Goal: Task Accomplishment & Management: Complete application form

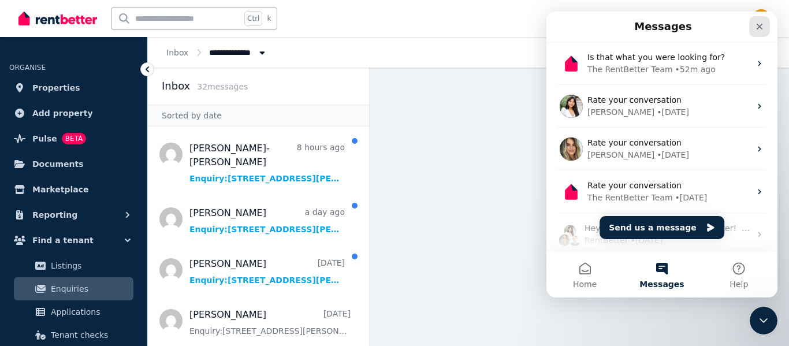
scroll to position [351, 0]
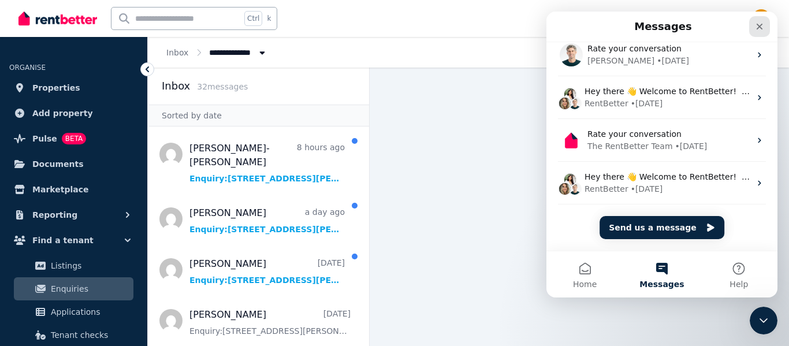
click at [756, 24] on icon "Close" at bounding box center [759, 26] width 9 height 9
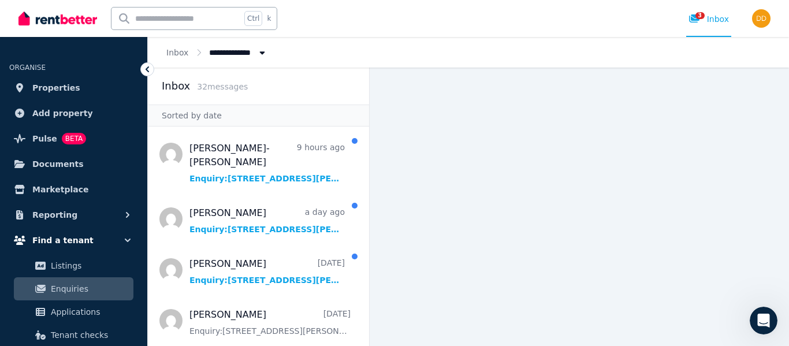
click at [132, 236] on icon "button" at bounding box center [128, 240] width 12 height 12
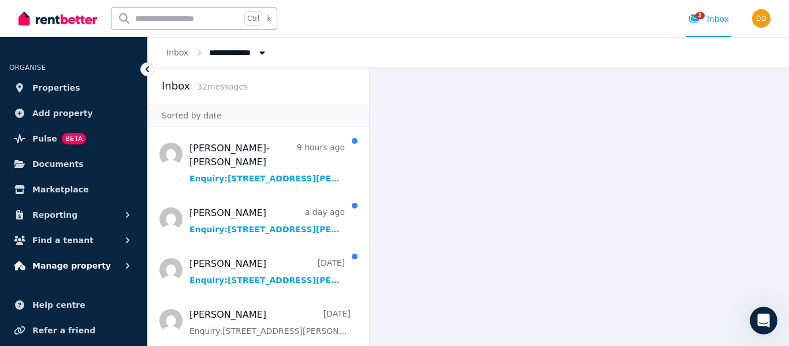
click at [126, 266] on icon "button" at bounding box center [128, 266] width 12 height 12
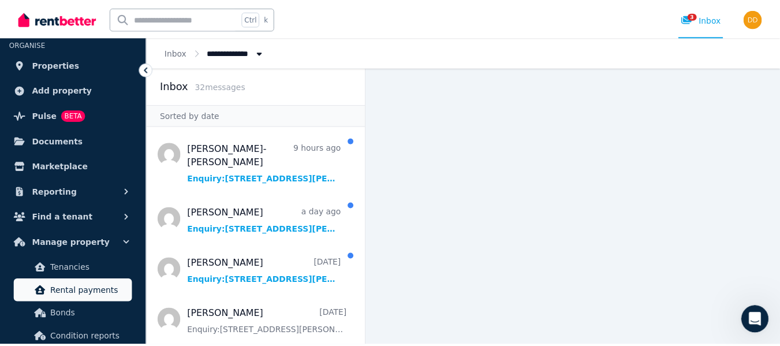
scroll to position [46, 0]
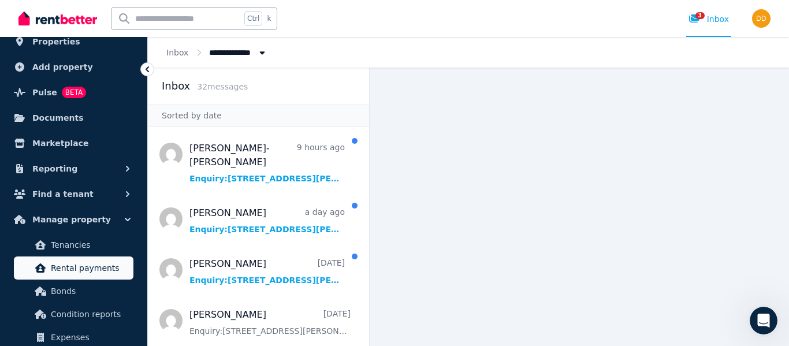
click at [88, 313] on span "Condition reports" at bounding box center [90, 314] width 78 height 14
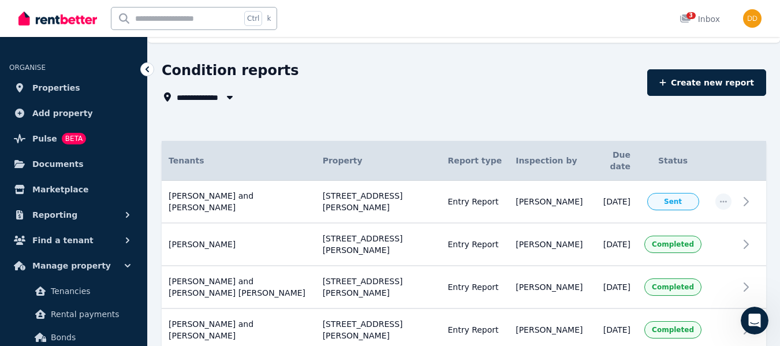
scroll to position [57, 0]
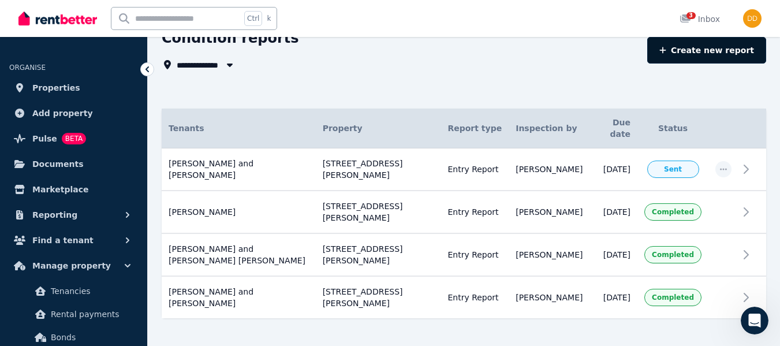
click at [701, 54] on link "Create new report" at bounding box center [706, 50] width 119 height 27
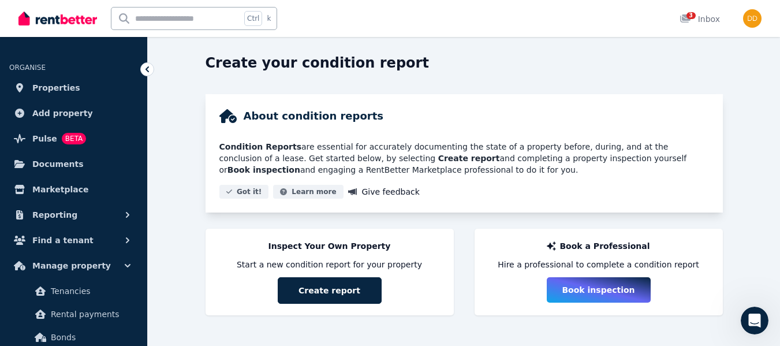
scroll to position [33, 0]
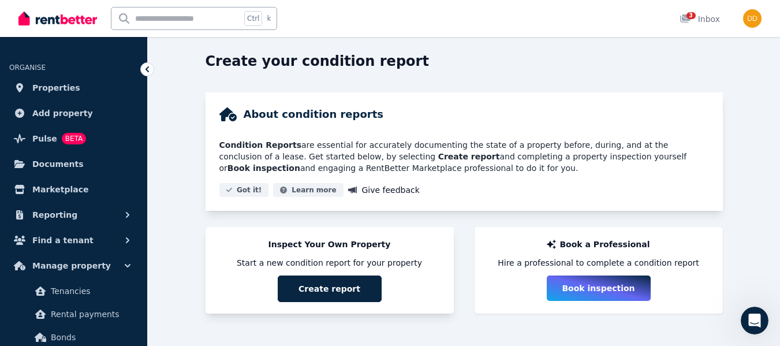
click at [341, 303] on div "Inspect Your Own Property Start a new condition report for your property Create…" at bounding box center [330, 270] width 248 height 87
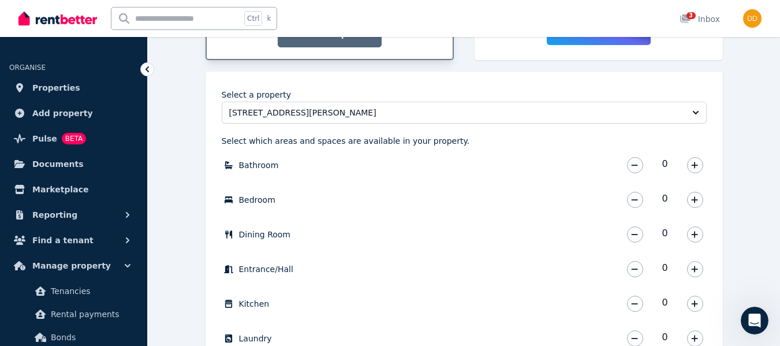
scroll to position [292, 0]
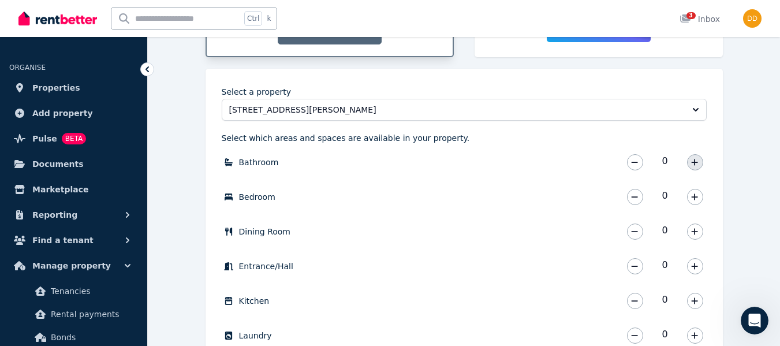
click at [694, 159] on icon "button" at bounding box center [694, 162] width 7 height 8
click at [697, 196] on icon "button" at bounding box center [694, 197] width 7 height 8
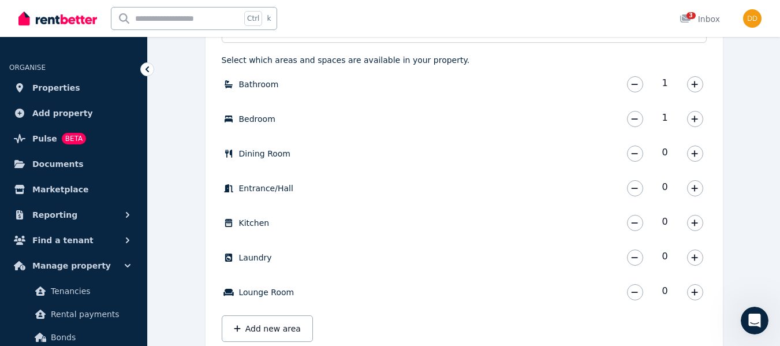
scroll to position [372, 0]
click at [696, 222] on icon "button" at bounding box center [694, 221] width 7 height 8
click at [696, 289] on icon "button" at bounding box center [694, 290] width 7 height 8
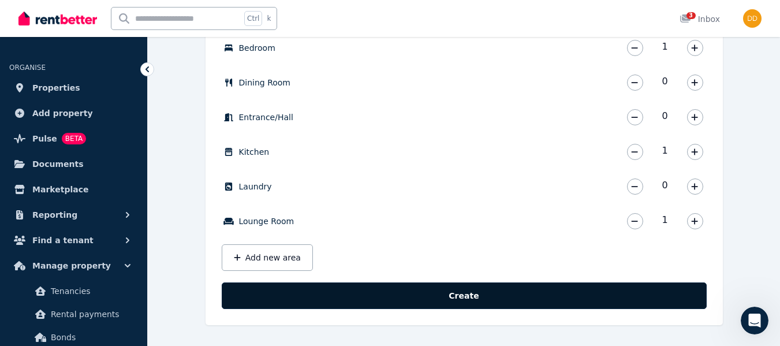
click at [664, 300] on button "Create" at bounding box center [464, 295] width 485 height 27
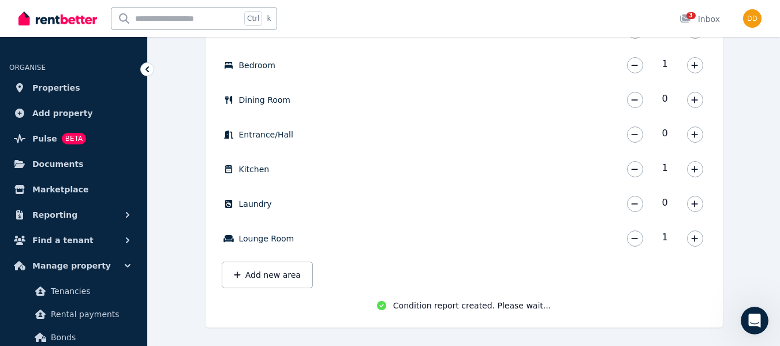
scroll to position [429, 0]
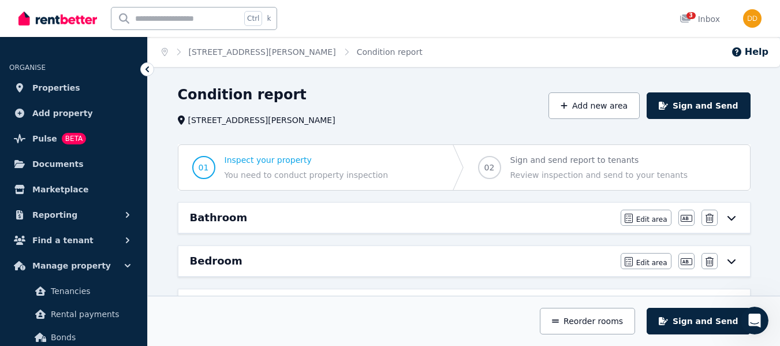
click at [729, 220] on icon at bounding box center [732, 217] width 14 height 9
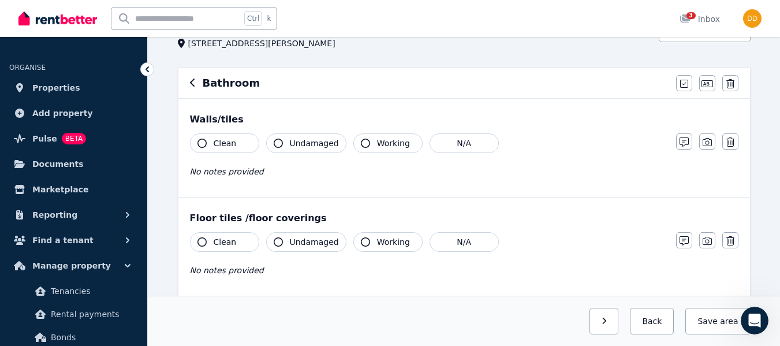
scroll to position [73, 0]
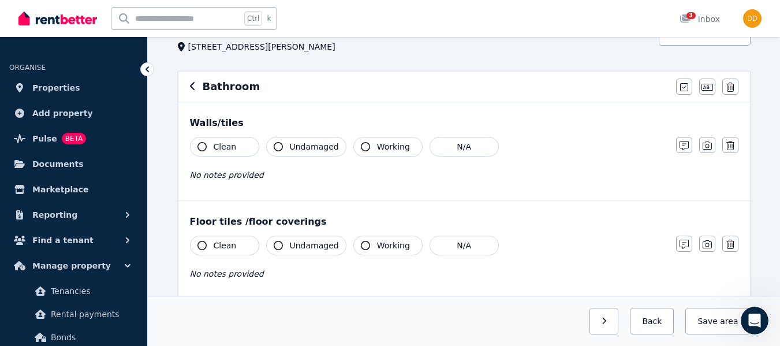
click at [204, 146] on icon "button" at bounding box center [202, 146] width 9 height 9
click at [200, 244] on icon "button" at bounding box center [202, 245] width 9 height 9
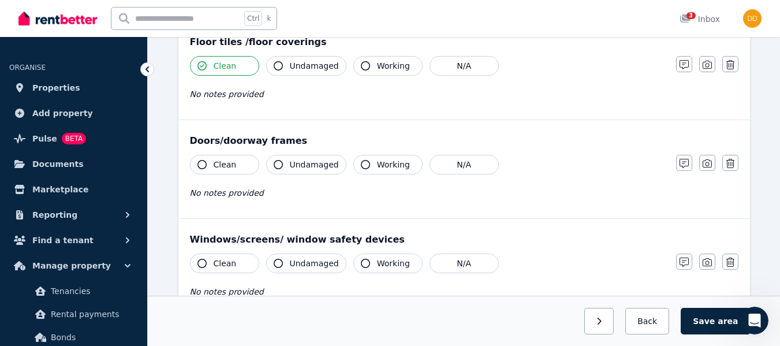
scroll to position [259, 0]
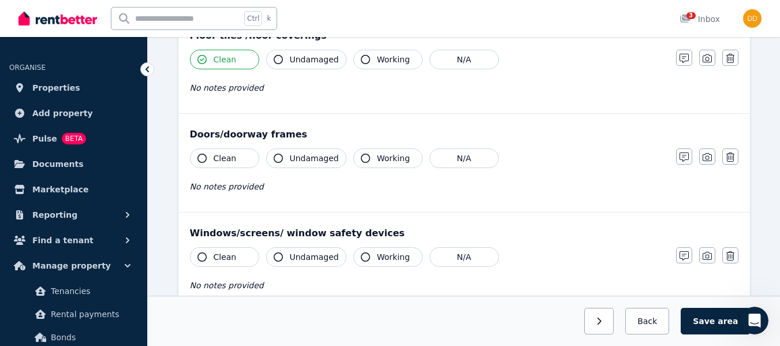
click at [198, 160] on icon "button" at bounding box center [202, 158] width 9 height 9
click at [361, 159] on icon "button" at bounding box center [365, 158] width 9 height 9
click at [202, 258] on icon "button" at bounding box center [202, 256] width 9 height 9
click at [361, 260] on icon "button" at bounding box center [365, 256] width 9 height 9
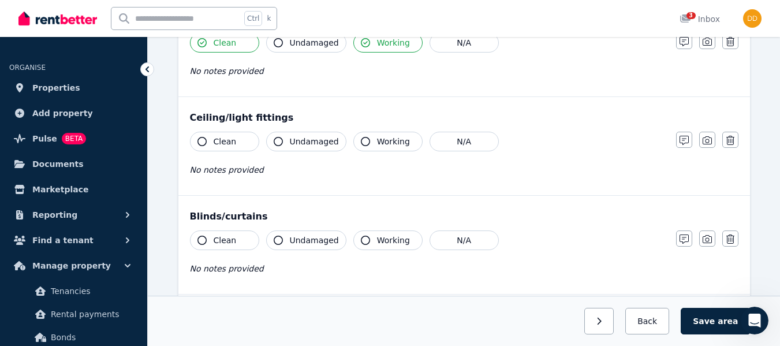
scroll to position [476, 0]
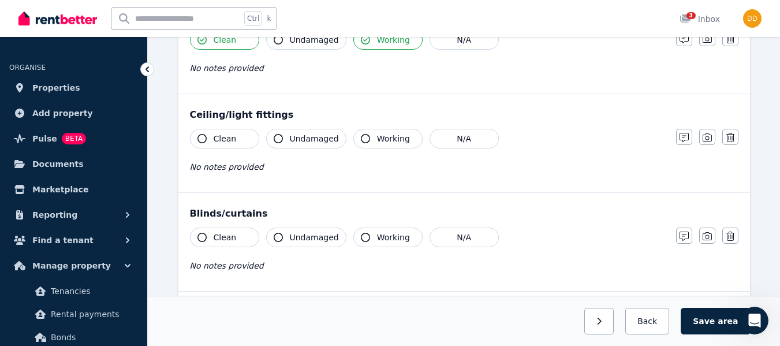
click at [206, 136] on icon "button" at bounding box center [202, 138] width 9 height 9
click at [361, 136] on icon "button" at bounding box center [365, 138] width 9 height 9
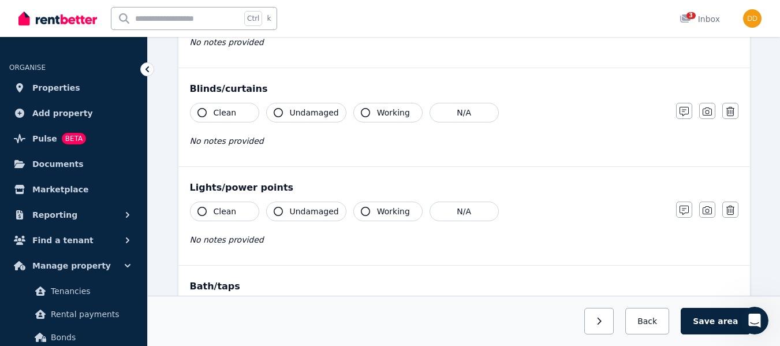
scroll to position [605, 0]
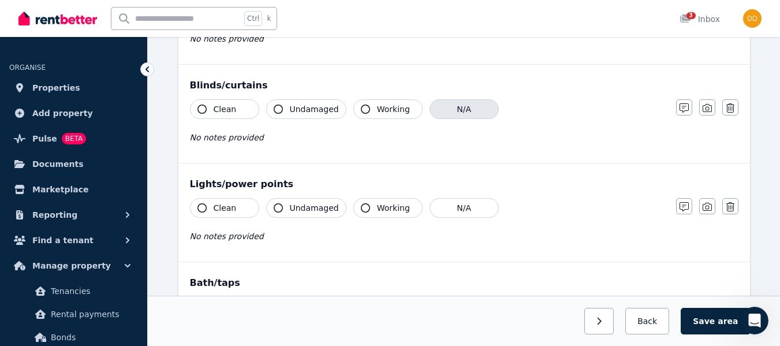
click at [467, 111] on button "N/A" at bounding box center [464, 109] width 69 height 20
click at [206, 209] on icon "button" at bounding box center [202, 207] width 9 height 9
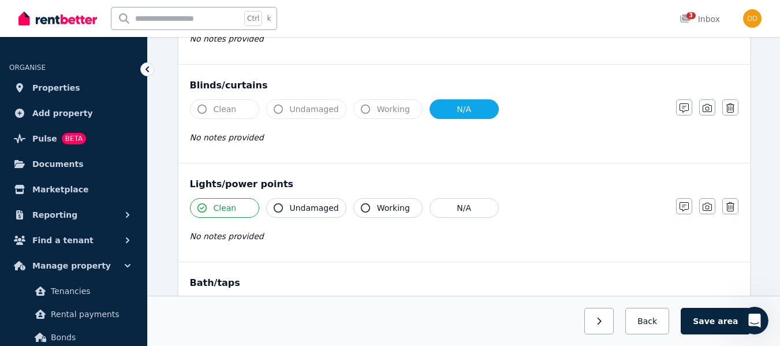
click at [372, 216] on button "Working" at bounding box center [387, 208] width 69 height 20
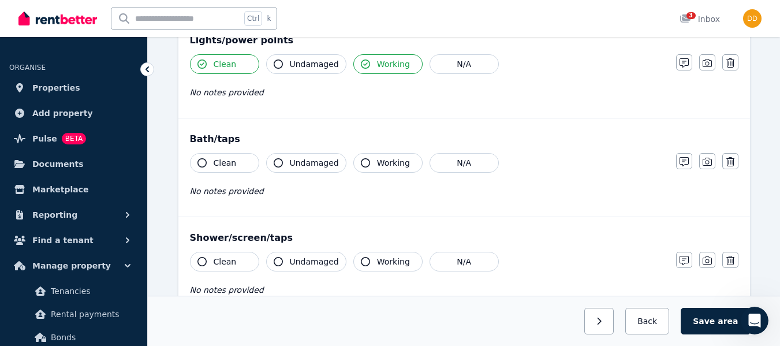
scroll to position [752, 0]
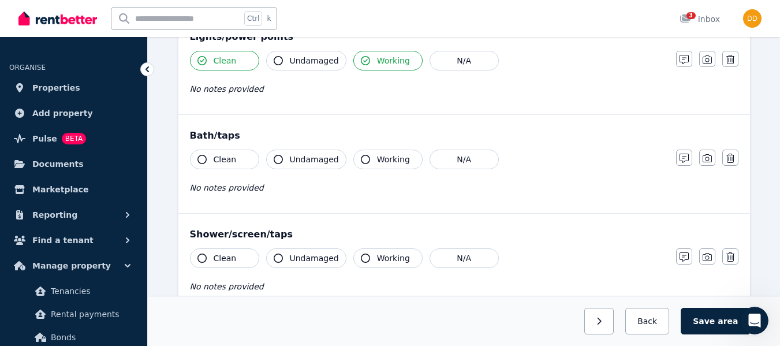
click at [199, 158] on icon "button" at bounding box center [202, 159] width 9 height 9
click at [361, 157] on icon "button" at bounding box center [365, 159] width 9 height 9
click at [202, 255] on icon "button" at bounding box center [202, 258] width 9 height 9
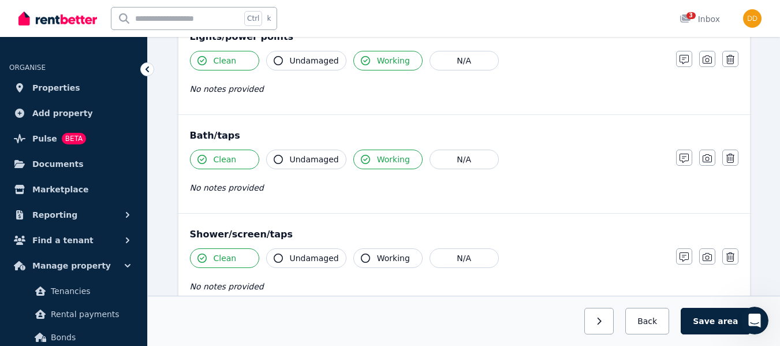
click at [361, 258] on icon "button" at bounding box center [365, 258] width 9 height 9
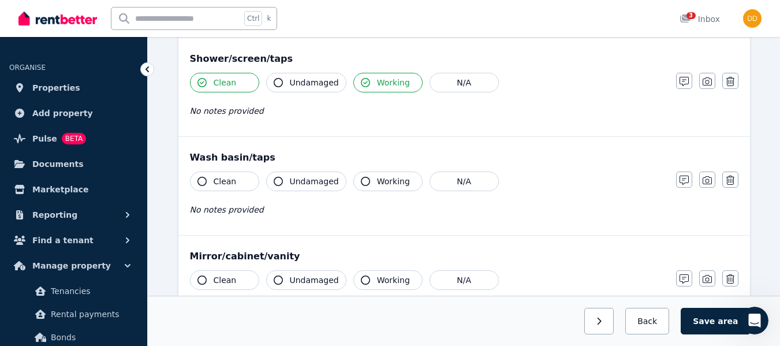
scroll to position [969, 0]
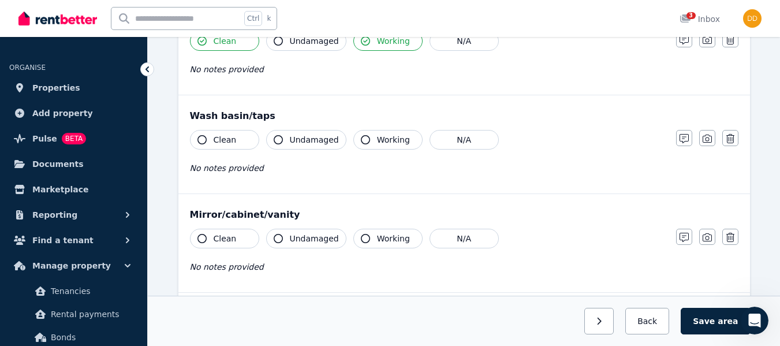
click at [198, 140] on icon "button" at bounding box center [202, 139] width 9 height 9
click at [361, 140] on icon "button" at bounding box center [365, 139] width 9 height 9
click at [203, 234] on icon "button" at bounding box center [202, 238] width 9 height 9
click at [366, 234] on button "Working" at bounding box center [387, 239] width 69 height 20
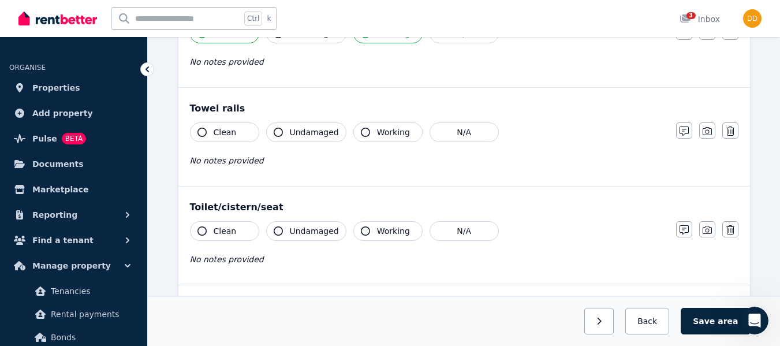
scroll to position [1177, 0]
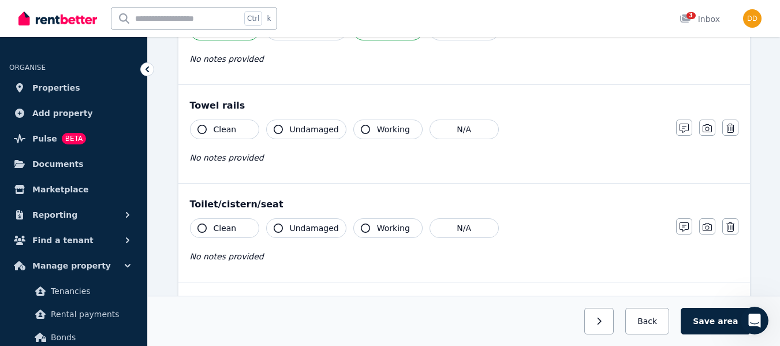
click at [361, 131] on icon "button" at bounding box center [365, 129] width 9 height 9
click at [201, 224] on icon "button" at bounding box center [202, 228] width 9 height 9
click at [353, 232] on button "Working" at bounding box center [387, 228] width 69 height 20
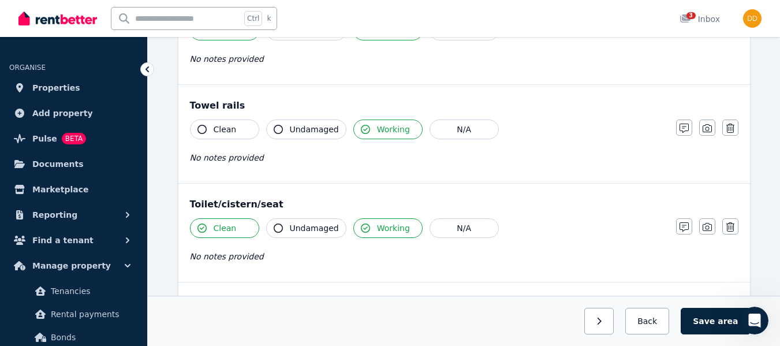
click at [202, 130] on icon "button" at bounding box center [202, 129] width 9 height 9
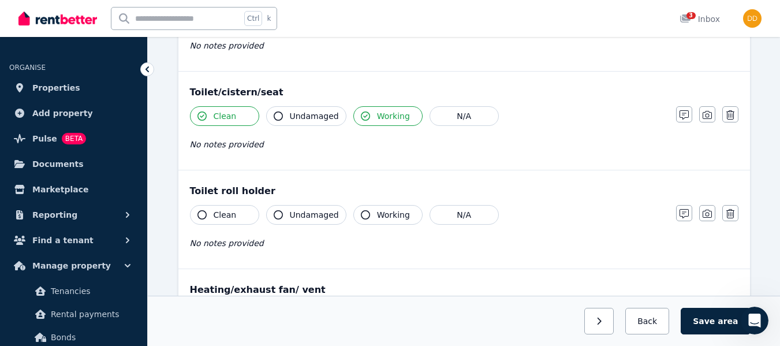
scroll to position [1299, 0]
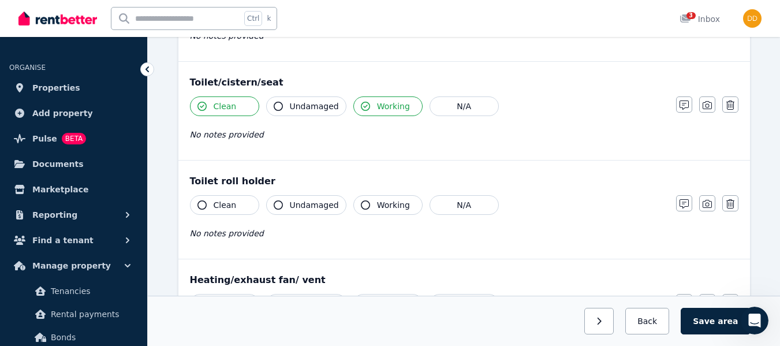
click at [200, 206] on icon "button" at bounding box center [202, 204] width 9 height 9
click at [362, 208] on icon "button" at bounding box center [365, 204] width 9 height 9
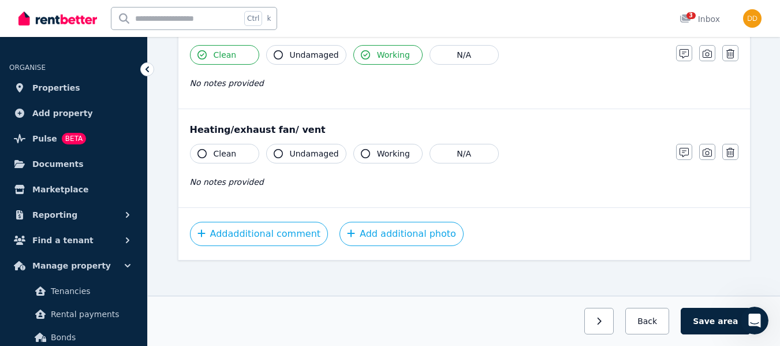
scroll to position [1452, 0]
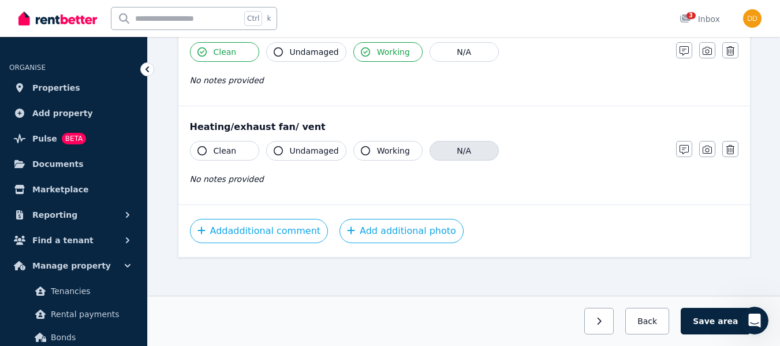
click at [463, 154] on button "N/A" at bounding box center [464, 151] width 69 height 20
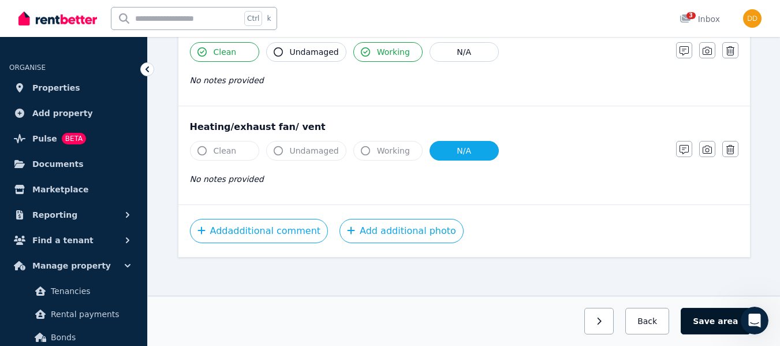
click at [712, 319] on button "Save area" at bounding box center [715, 321] width 69 height 27
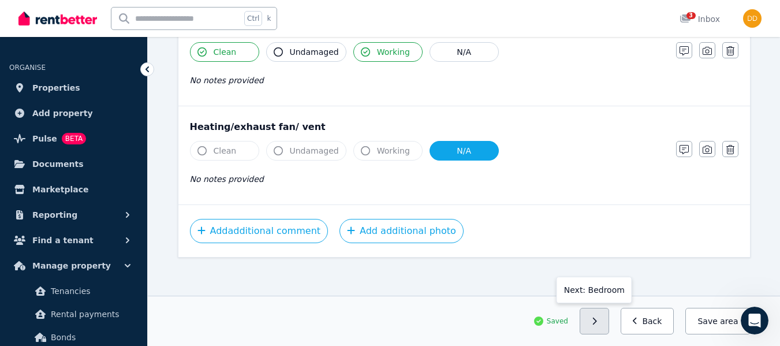
click at [597, 322] on icon "button" at bounding box center [594, 321] width 5 height 8
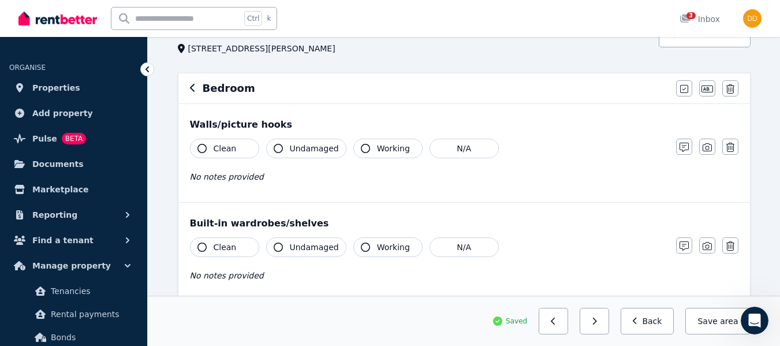
scroll to position [69, 0]
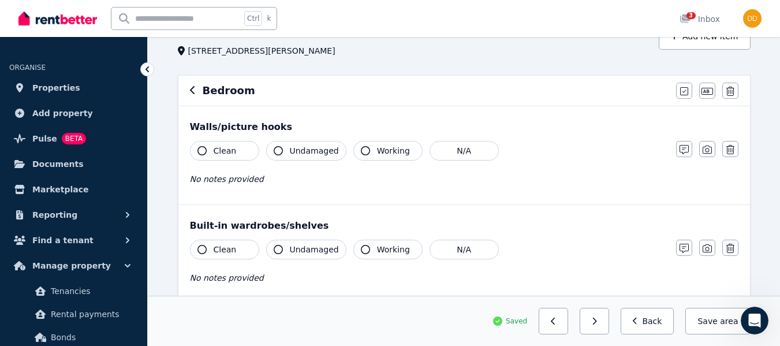
click at [203, 150] on icon "button" at bounding box center [202, 150] width 9 height 9
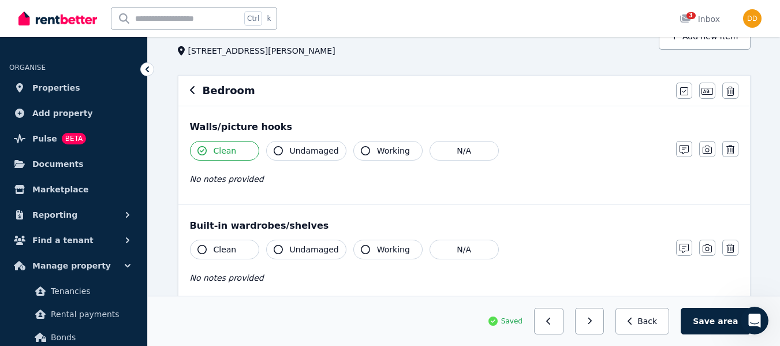
click at [201, 254] on button "Clean" at bounding box center [224, 250] width 69 height 20
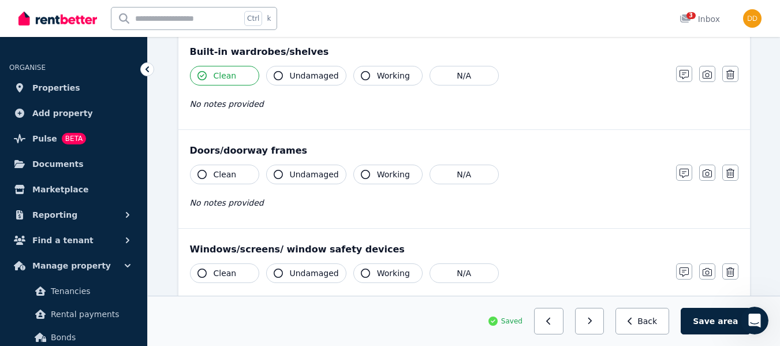
scroll to position [252, 0]
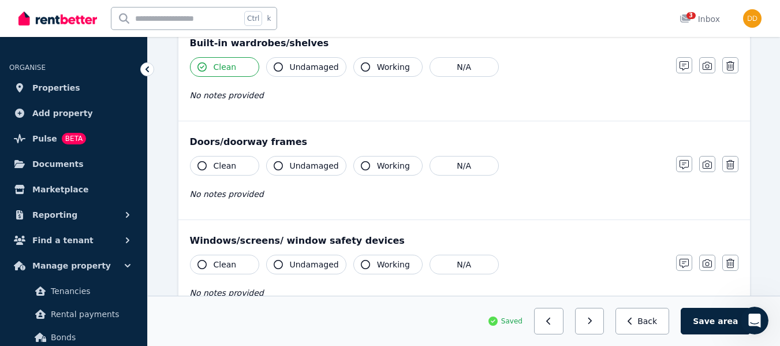
click at [206, 166] on icon "button" at bounding box center [202, 165] width 9 height 9
click at [361, 166] on icon "button" at bounding box center [365, 165] width 9 height 9
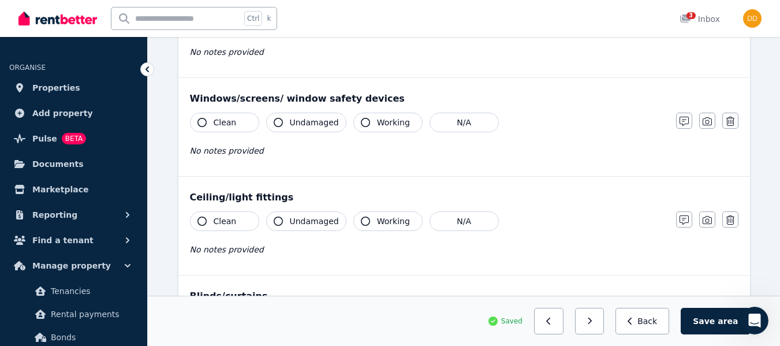
scroll to position [407, 0]
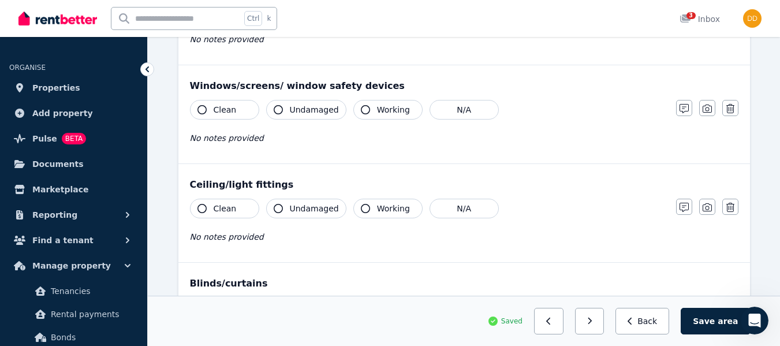
click at [204, 110] on icon "button" at bounding box center [202, 109] width 9 height 9
click at [362, 109] on icon "button" at bounding box center [365, 109] width 9 height 9
click at [202, 210] on icon "button" at bounding box center [202, 208] width 9 height 9
click at [361, 206] on icon "button" at bounding box center [365, 208] width 9 height 9
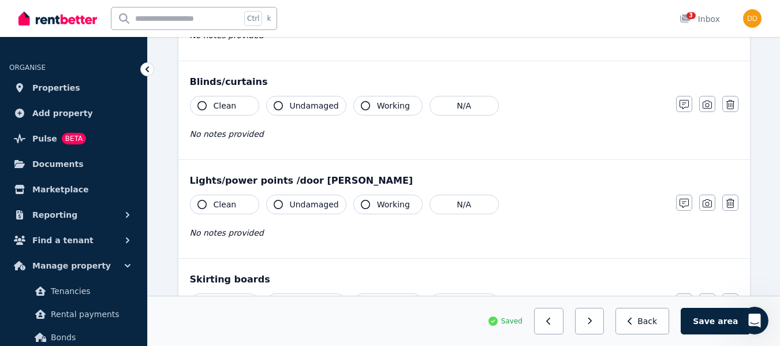
scroll to position [613, 0]
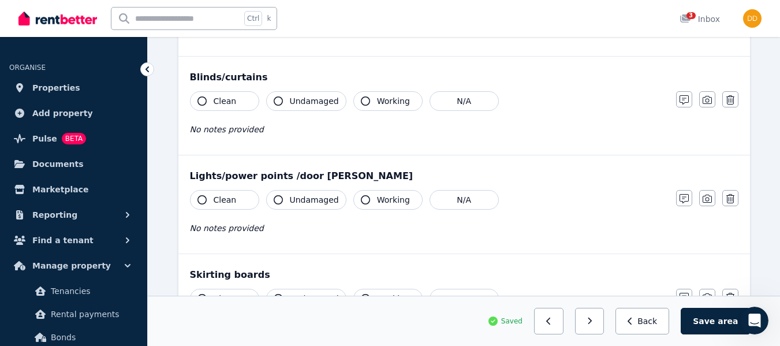
click at [202, 105] on icon "button" at bounding box center [202, 100] width 9 height 9
click at [237, 95] on button "Clean" at bounding box center [224, 101] width 69 height 20
click at [461, 100] on button "N/A" at bounding box center [464, 101] width 69 height 20
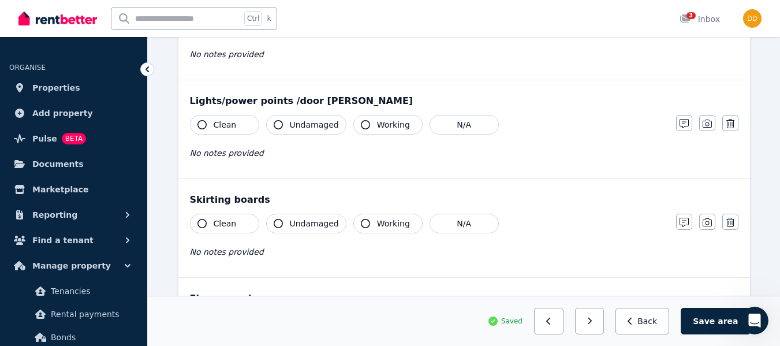
scroll to position [709, 0]
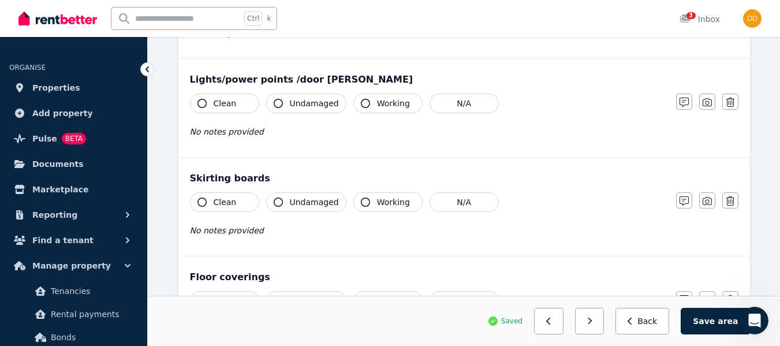
click at [203, 104] on icon "button" at bounding box center [202, 103] width 9 height 9
click at [361, 102] on icon "button" at bounding box center [365, 103] width 9 height 9
click at [201, 206] on icon "button" at bounding box center [202, 202] width 9 height 9
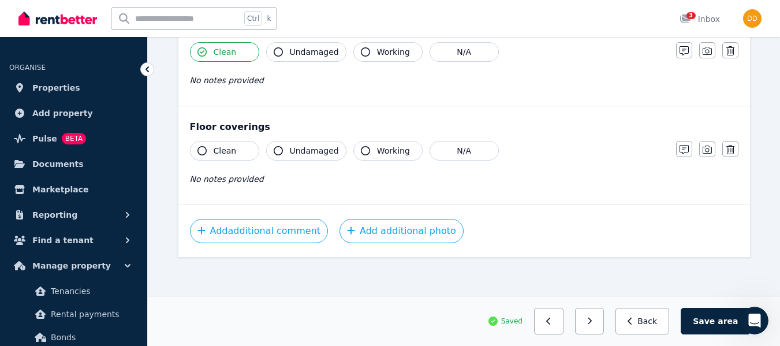
scroll to position [863, 0]
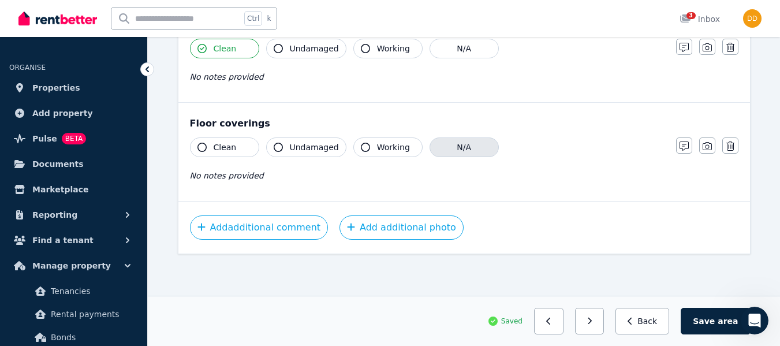
click at [467, 150] on button "N/A" at bounding box center [464, 147] width 69 height 20
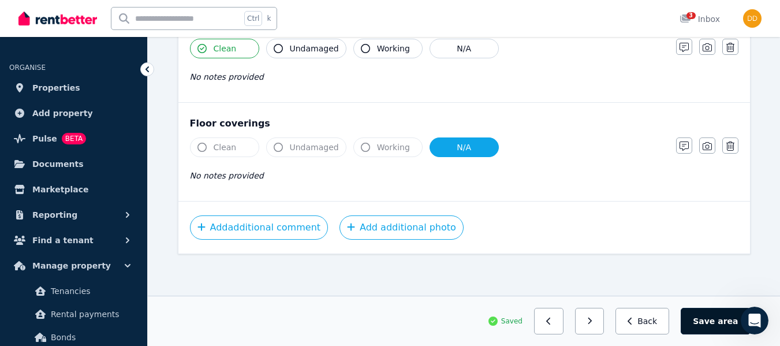
click at [708, 321] on button "Save area" at bounding box center [715, 321] width 69 height 27
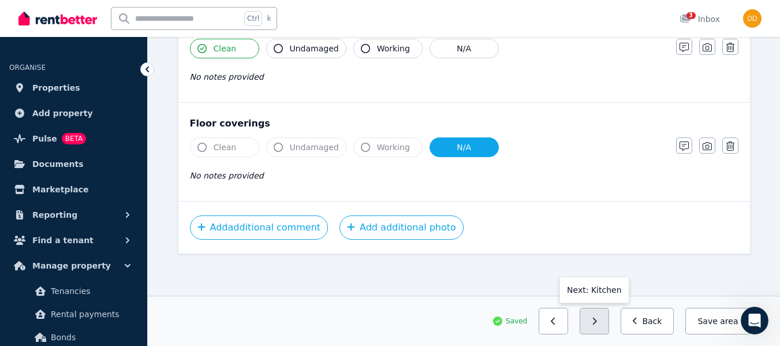
click at [608, 328] on button "button" at bounding box center [594, 321] width 29 height 27
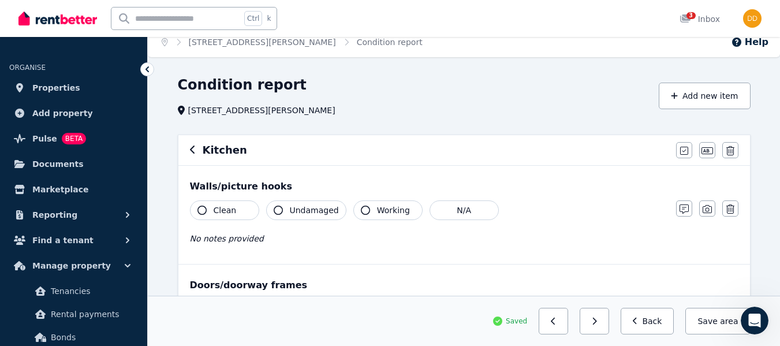
scroll to position [3, 0]
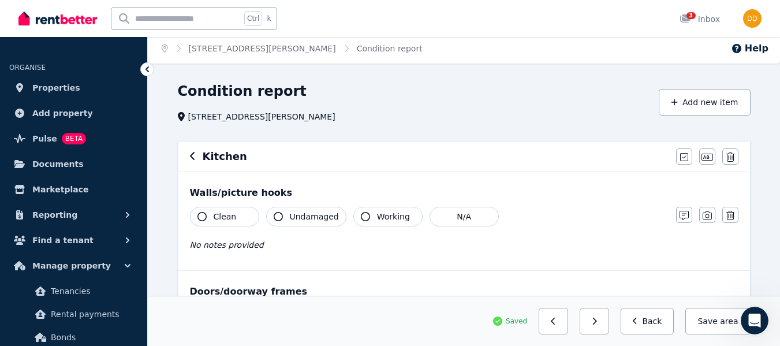
click at [203, 215] on icon "button" at bounding box center [202, 216] width 9 height 9
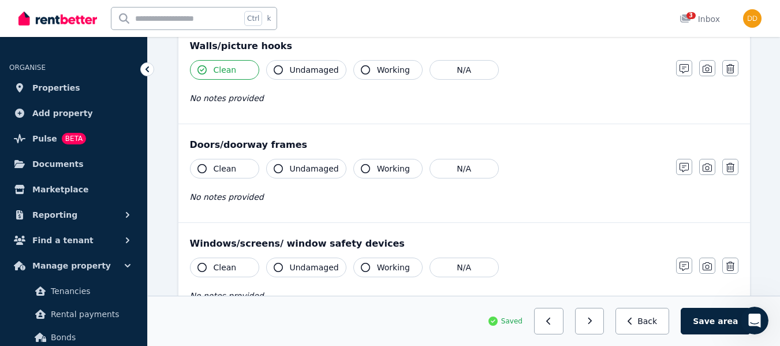
scroll to position [163, 0]
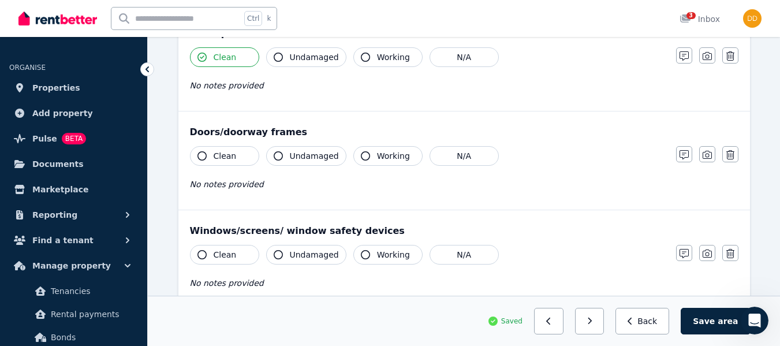
click at [203, 155] on icon "button" at bounding box center [202, 155] width 9 height 9
click at [676, 154] on button "button" at bounding box center [684, 154] width 16 height 16
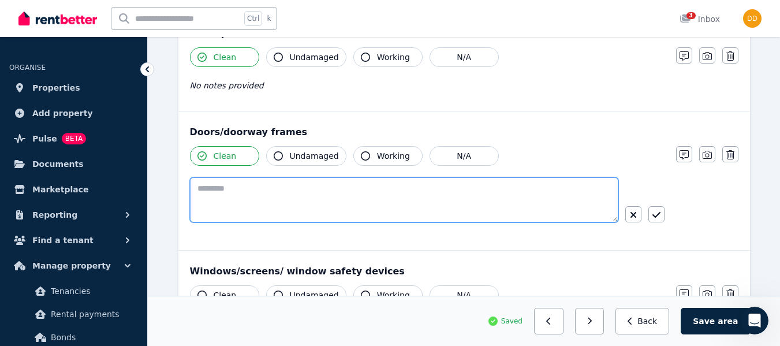
click at [225, 192] on textarea at bounding box center [404, 199] width 429 height 45
type textarea "**********"
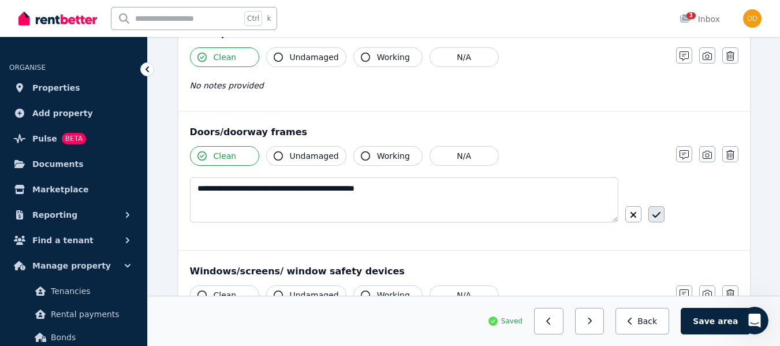
click at [654, 216] on icon "button" at bounding box center [657, 214] width 8 height 9
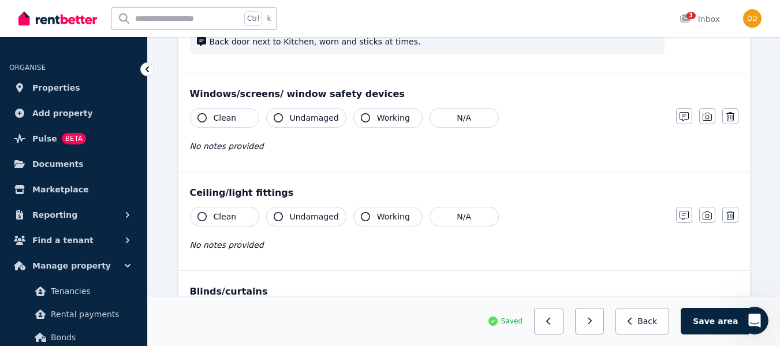
scroll to position [314, 0]
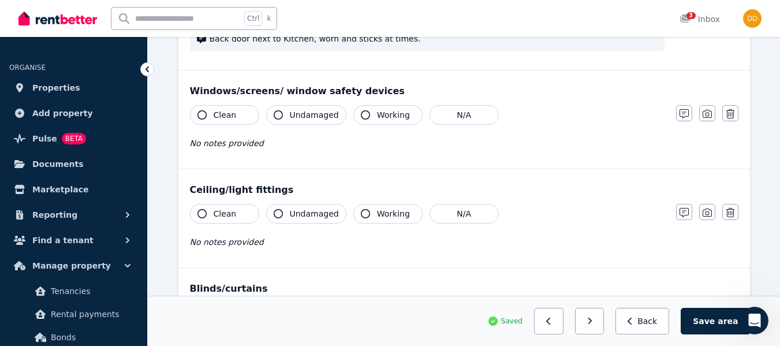
click at [201, 118] on icon "button" at bounding box center [202, 114] width 9 height 9
click at [353, 117] on button "Working" at bounding box center [387, 115] width 69 height 20
click at [363, 111] on button "Working" at bounding box center [387, 115] width 69 height 20
click at [361, 114] on icon "button" at bounding box center [365, 114] width 9 height 9
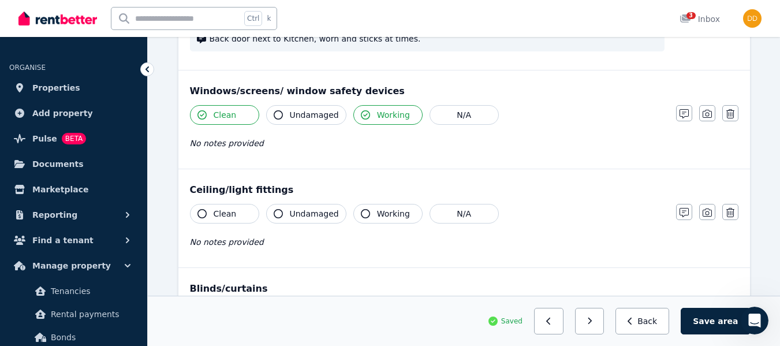
click at [205, 210] on icon "button" at bounding box center [202, 213] width 9 height 9
click at [361, 214] on icon "button" at bounding box center [365, 213] width 9 height 9
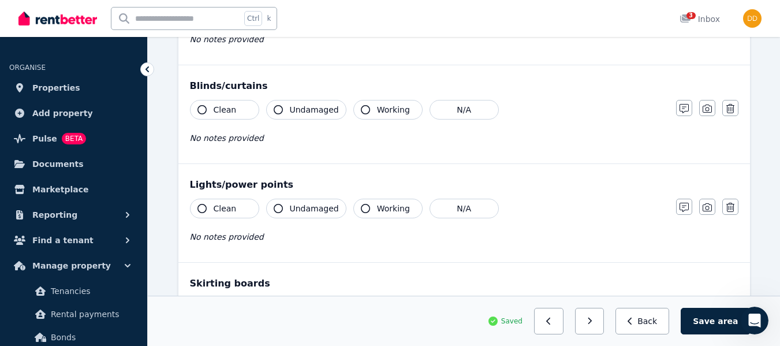
scroll to position [494, 0]
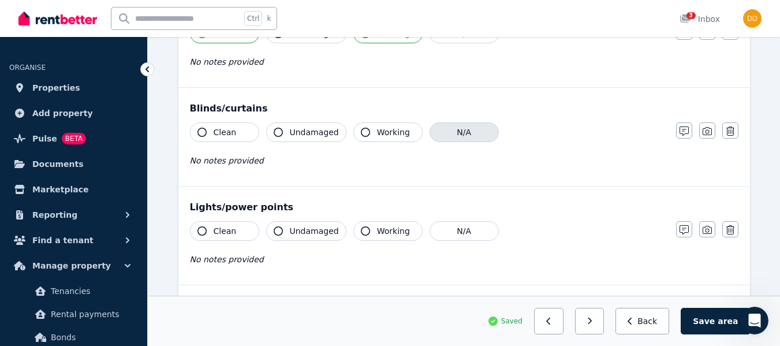
click at [467, 129] on button "N/A" at bounding box center [464, 132] width 69 height 20
click at [204, 228] on icon "button" at bounding box center [202, 230] width 9 height 9
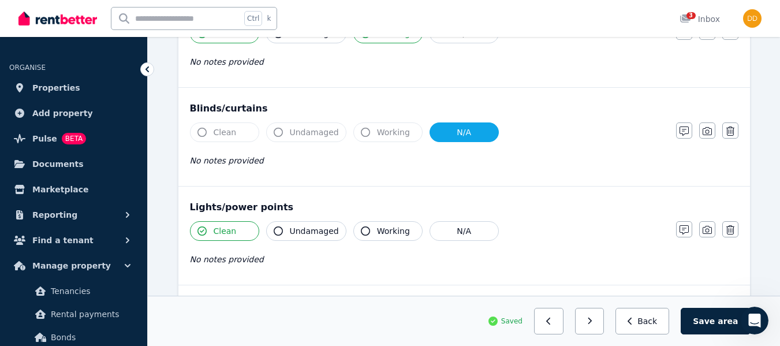
click at [361, 231] on icon "button" at bounding box center [365, 230] width 9 height 9
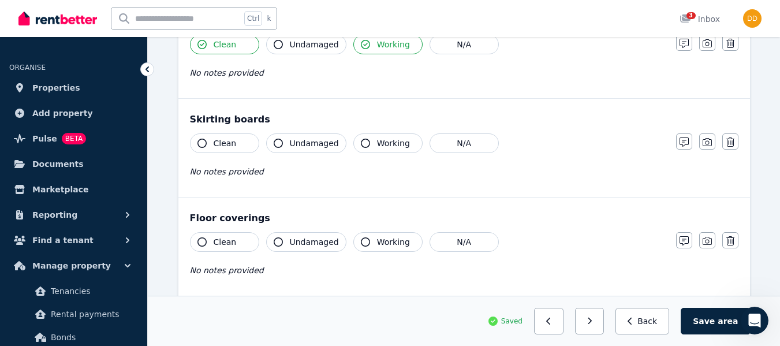
scroll to position [687, 0]
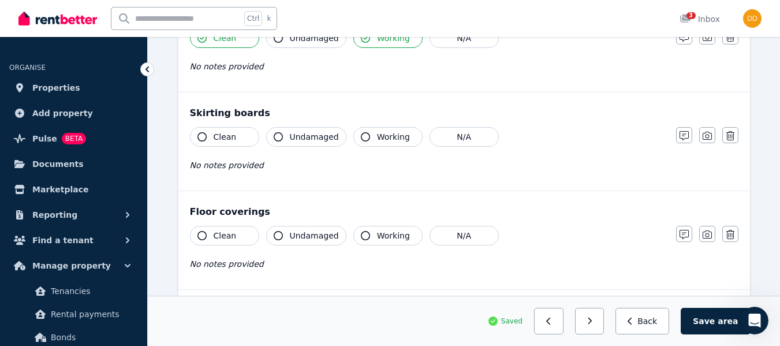
click at [205, 138] on icon "button" at bounding box center [202, 136] width 9 height 9
click at [464, 225] on div "Floor coverings Clean Undamaged Working N/A No notes provided Notes Photo Delete" at bounding box center [464, 240] width 572 height 98
click at [464, 232] on button "N/A" at bounding box center [464, 236] width 69 height 20
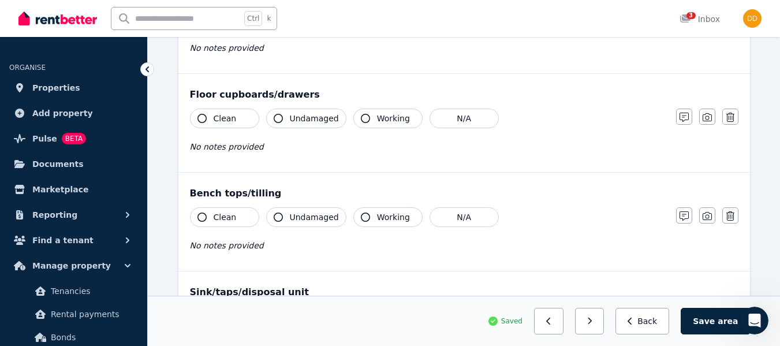
scroll to position [906, 0]
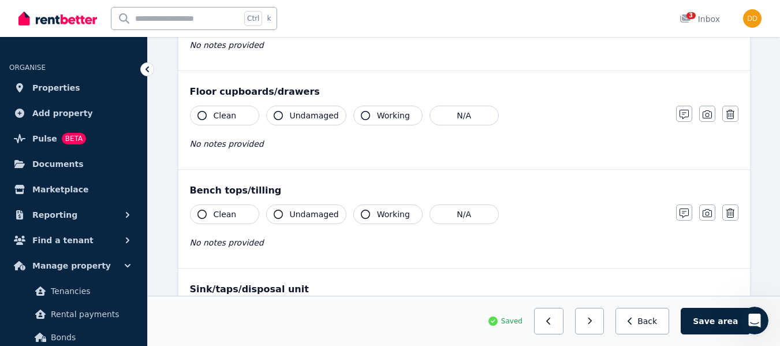
click at [202, 116] on icon "button" at bounding box center [202, 115] width 9 height 9
click at [198, 218] on button "Clean" at bounding box center [224, 214] width 69 height 20
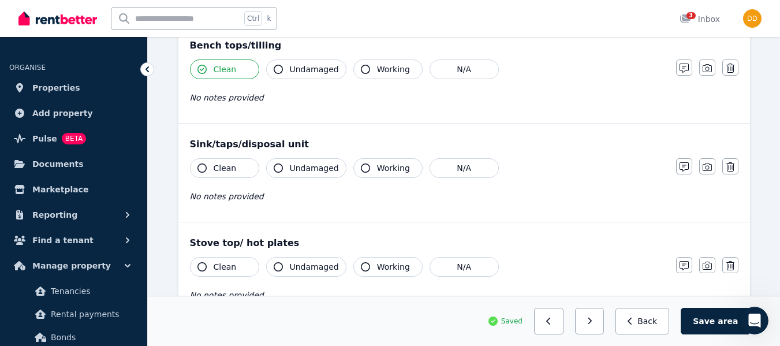
scroll to position [1058, 0]
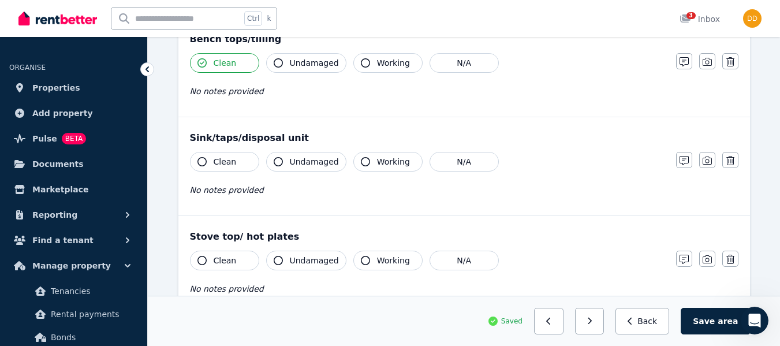
click at [205, 166] on button "Clean" at bounding box center [224, 162] width 69 height 20
click at [361, 162] on icon "button" at bounding box center [365, 161] width 9 height 9
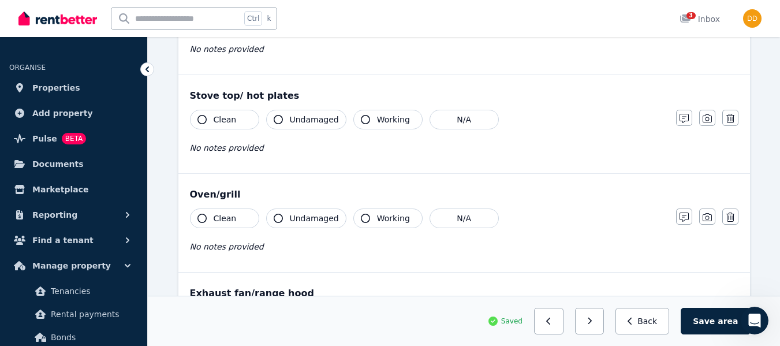
scroll to position [1208, 0]
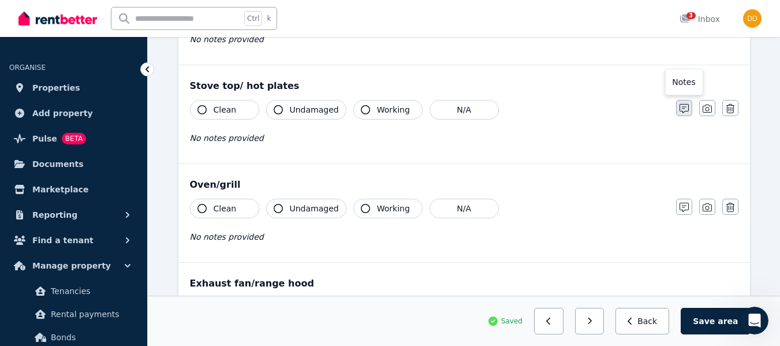
click at [683, 111] on icon "button" at bounding box center [684, 108] width 9 height 9
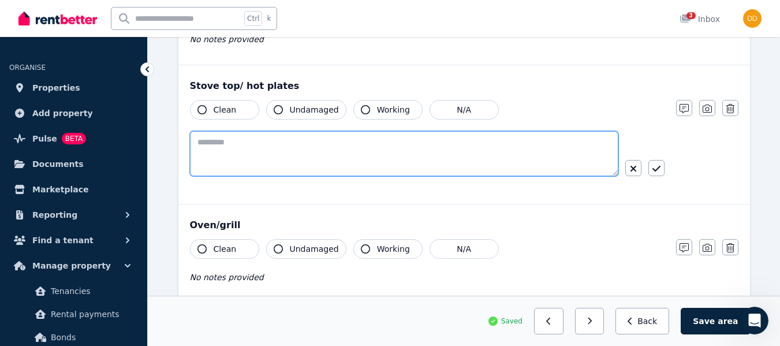
click at [361, 154] on textarea at bounding box center [404, 153] width 429 height 45
drag, startPoint x: 361, startPoint y: 154, endPoint x: 579, endPoint y: 148, distance: 218.4
click at [579, 148] on textarea "**********" at bounding box center [404, 153] width 429 height 45
type textarea "**********"
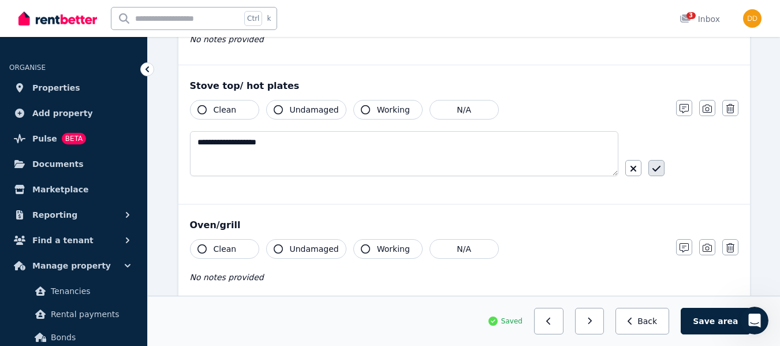
click at [654, 172] on icon "button" at bounding box center [657, 168] width 8 height 9
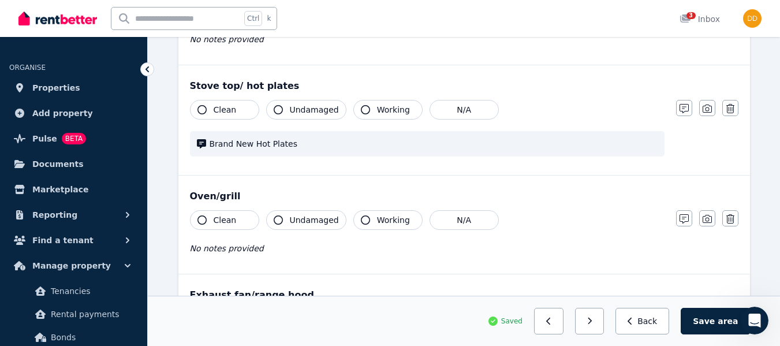
click at [364, 108] on button "Working" at bounding box center [387, 110] width 69 height 20
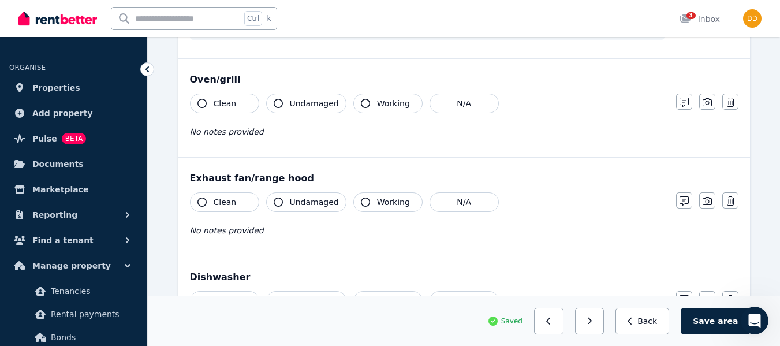
scroll to position [1345, 0]
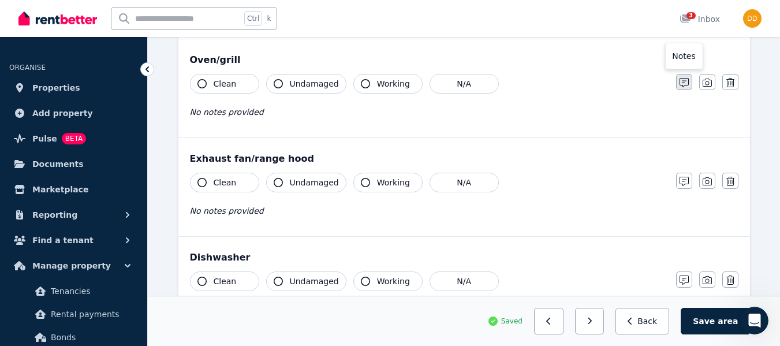
click at [682, 87] on icon "button" at bounding box center [684, 82] width 9 height 9
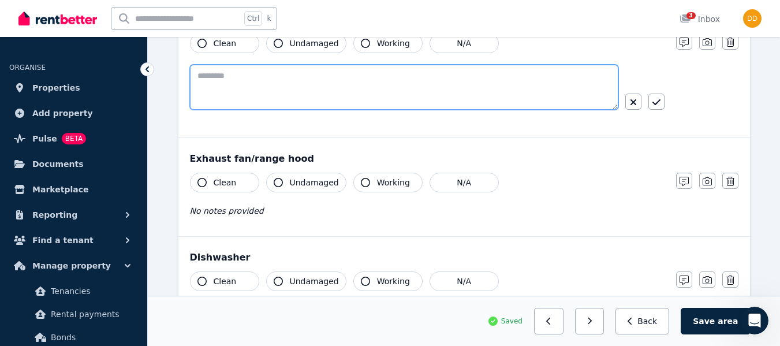
click at [242, 85] on textarea at bounding box center [404, 87] width 429 height 45
type textarea "**********"
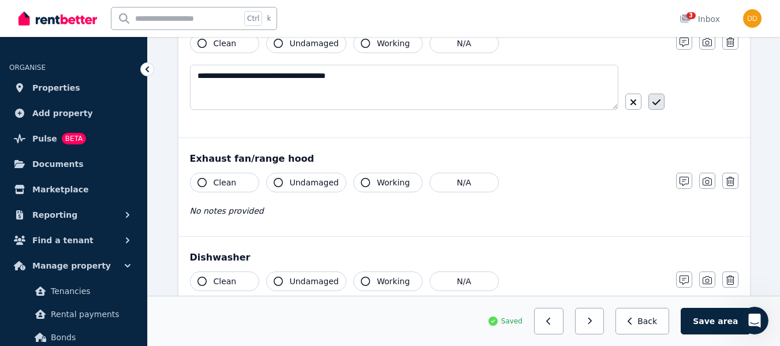
click at [649, 107] on button "button" at bounding box center [657, 102] width 16 height 16
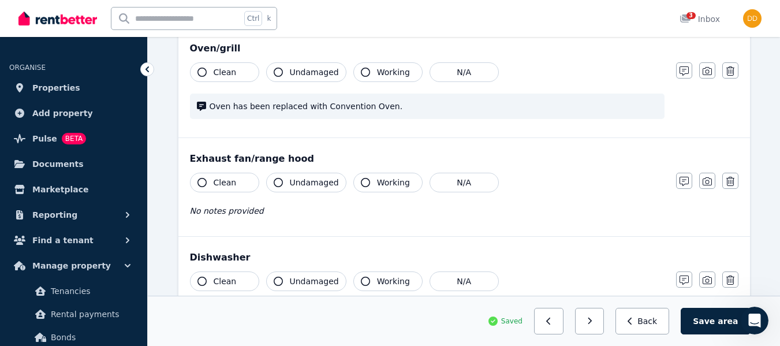
click at [361, 72] on icon "button" at bounding box center [365, 72] width 9 height 9
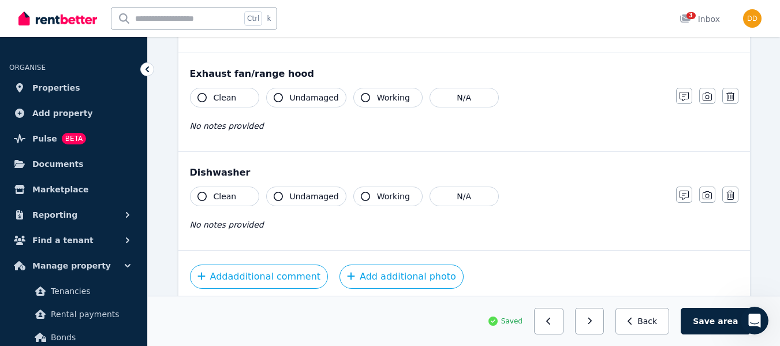
scroll to position [1457, 0]
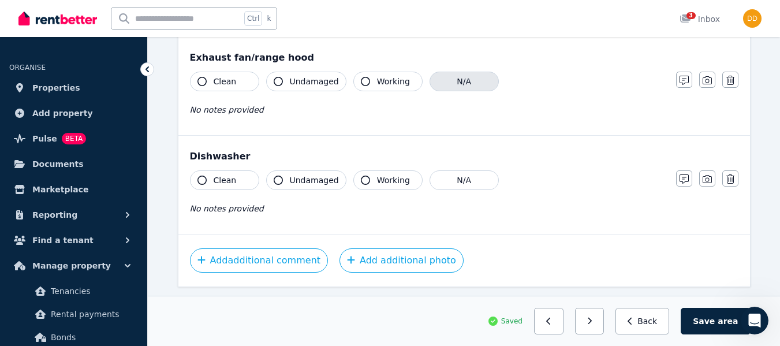
click at [472, 79] on button "N/A" at bounding box center [464, 82] width 69 height 20
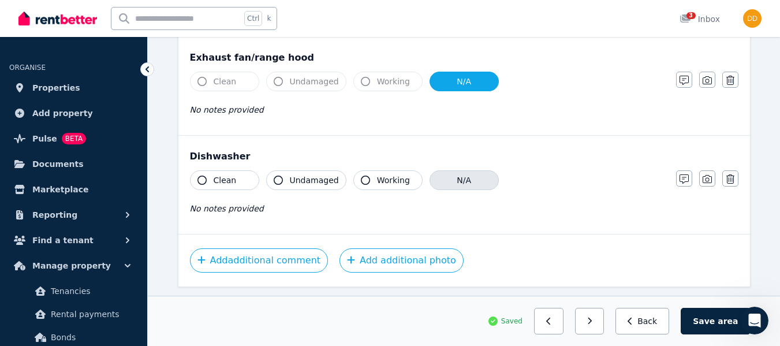
click at [464, 186] on button "N/A" at bounding box center [464, 180] width 69 height 20
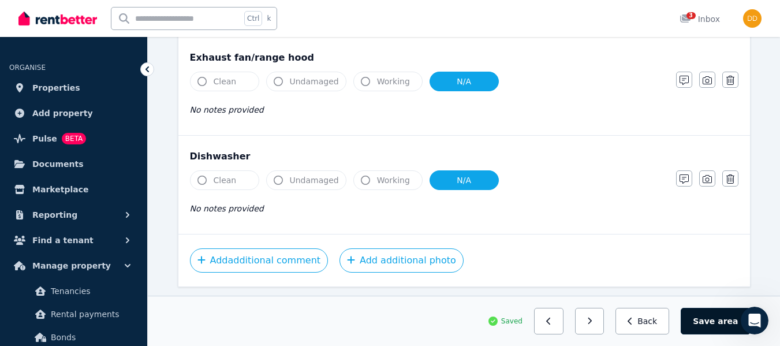
click at [705, 324] on button "Save area" at bounding box center [715, 321] width 69 height 27
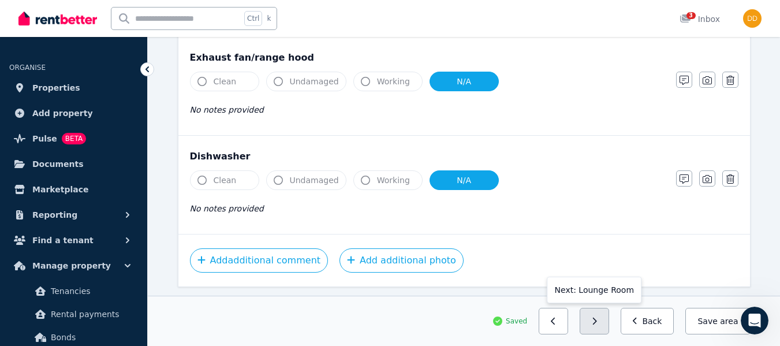
click at [601, 319] on button "button" at bounding box center [594, 321] width 29 height 27
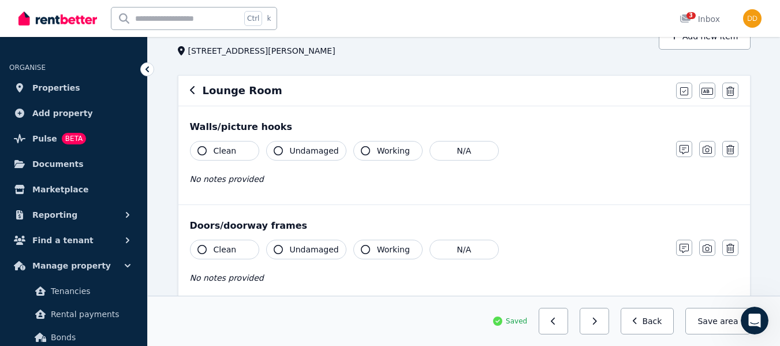
scroll to position [76, 0]
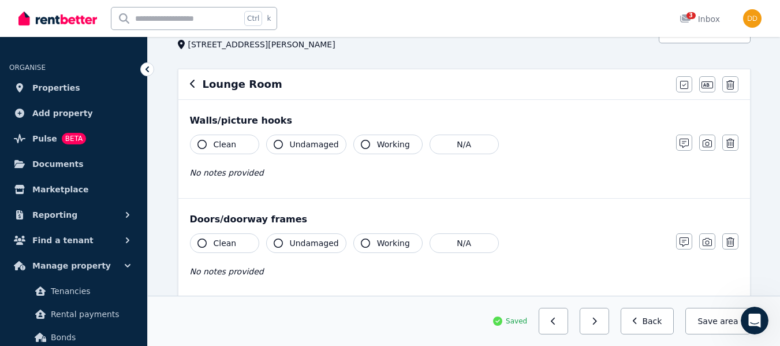
click at [198, 144] on icon "button" at bounding box center [202, 144] width 9 height 9
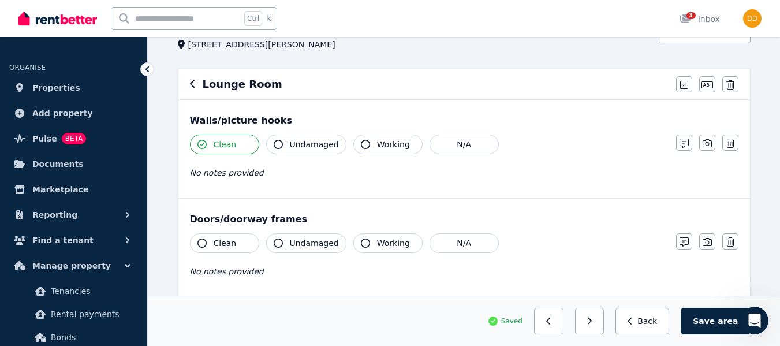
click at [202, 243] on icon "button" at bounding box center [202, 243] width 9 height 9
click at [362, 241] on icon "button" at bounding box center [365, 243] width 9 height 9
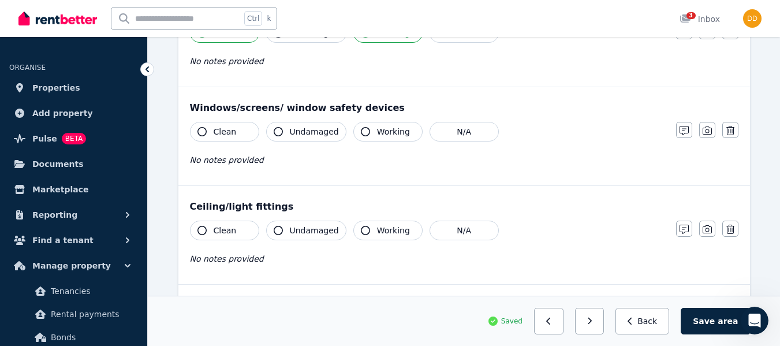
scroll to position [288, 0]
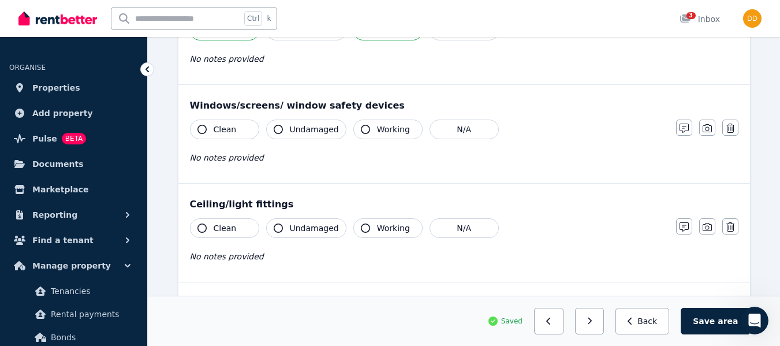
click at [203, 131] on icon "button" at bounding box center [202, 129] width 9 height 9
click at [362, 128] on icon "button" at bounding box center [365, 129] width 9 height 9
click at [204, 233] on button "Clean" at bounding box center [224, 228] width 69 height 20
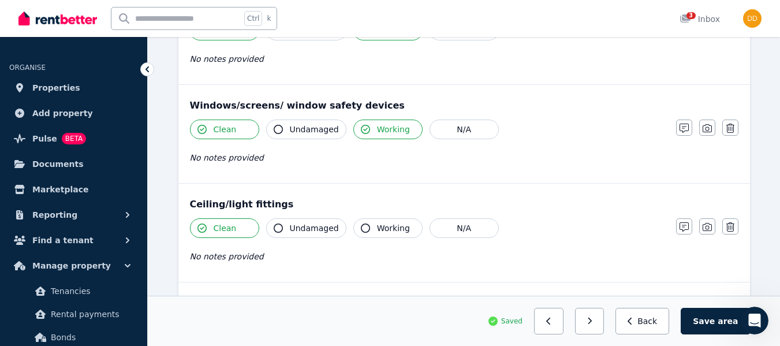
click at [361, 224] on icon "button" at bounding box center [365, 228] width 9 height 9
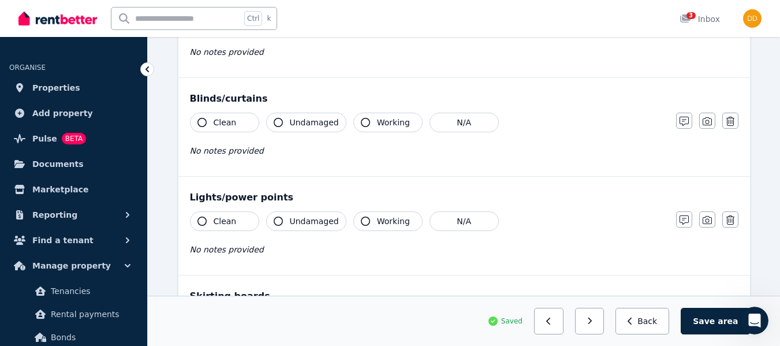
scroll to position [497, 0]
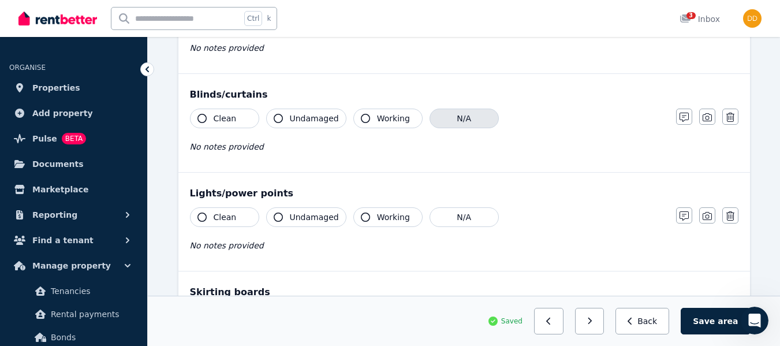
click at [456, 123] on button "N/A" at bounding box center [464, 119] width 69 height 20
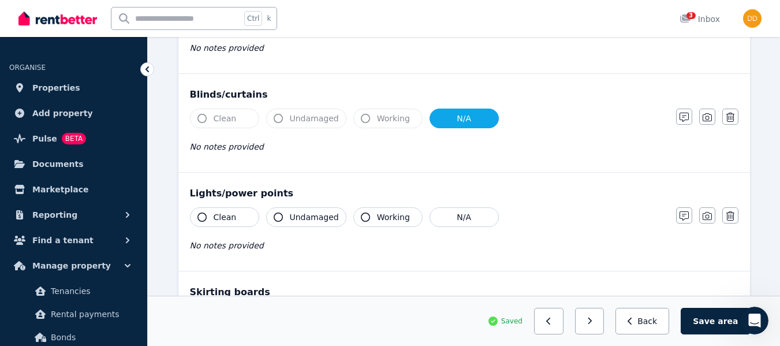
click at [204, 215] on icon "button" at bounding box center [202, 217] width 9 height 9
click at [361, 216] on icon "button" at bounding box center [365, 217] width 9 height 9
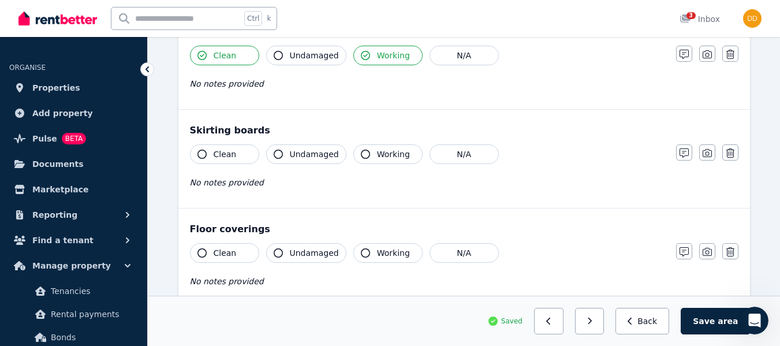
scroll to position [660, 0]
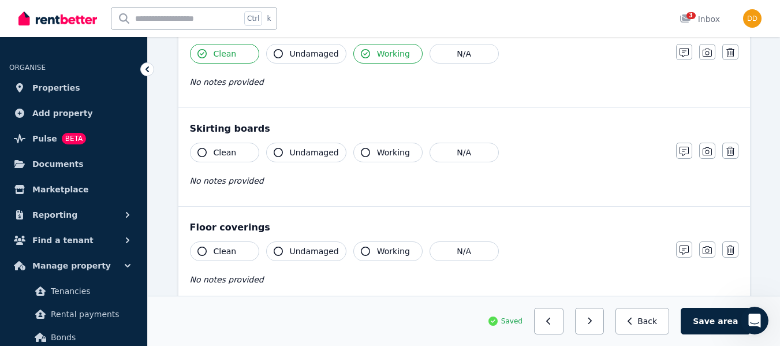
click at [200, 150] on icon "button" at bounding box center [202, 152] width 9 height 9
click at [467, 252] on button "N/A" at bounding box center [464, 251] width 69 height 20
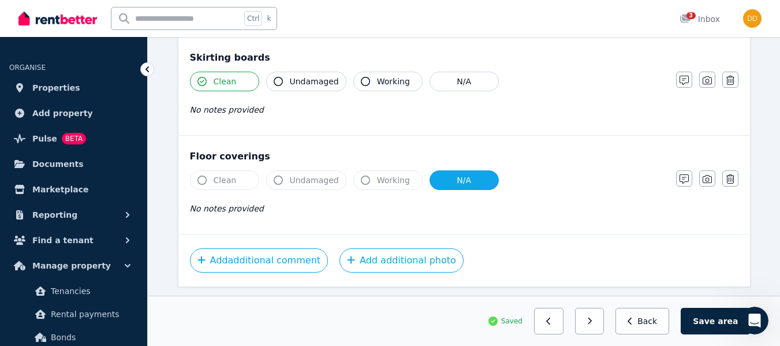
scroll to position [764, 0]
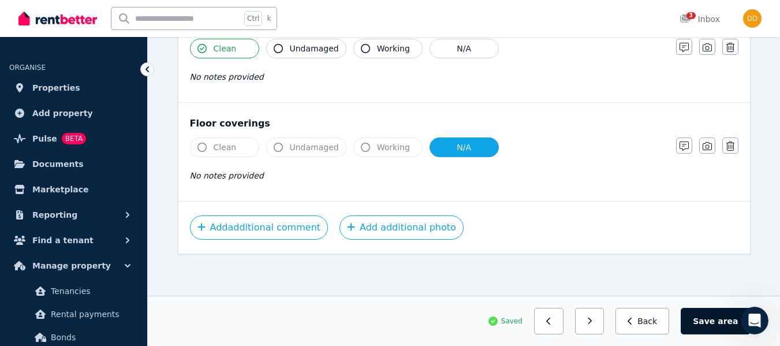
click at [709, 320] on button "Save area" at bounding box center [715, 321] width 69 height 27
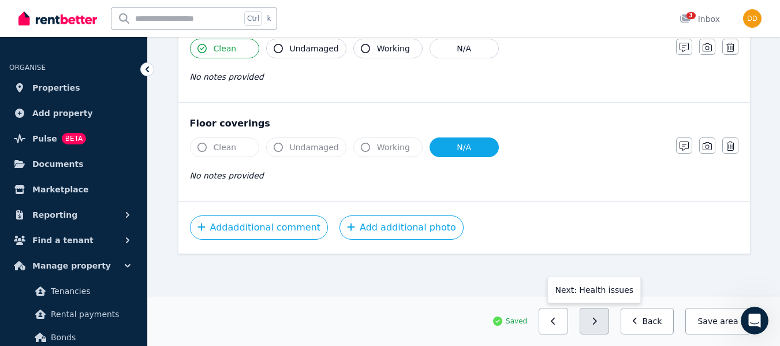
click at [608, 326] on button "button" at bounding box center [594, 321] width 29 height 27
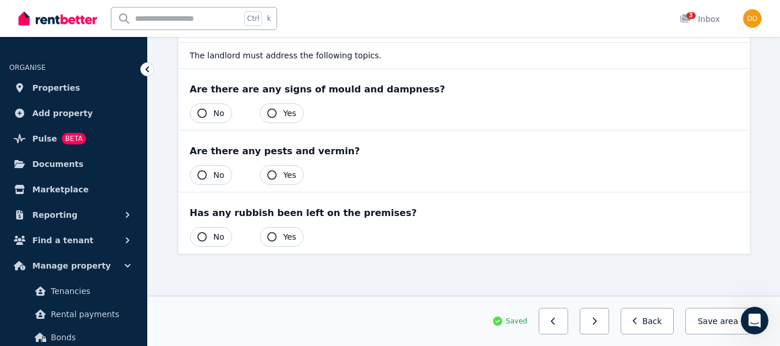
click at [201, 112] on icon "button" at bounding box center [202, 113] width 9 height 9
click at [207, 176] on button "No" at bounding box center [211, 175] width 42 height 20
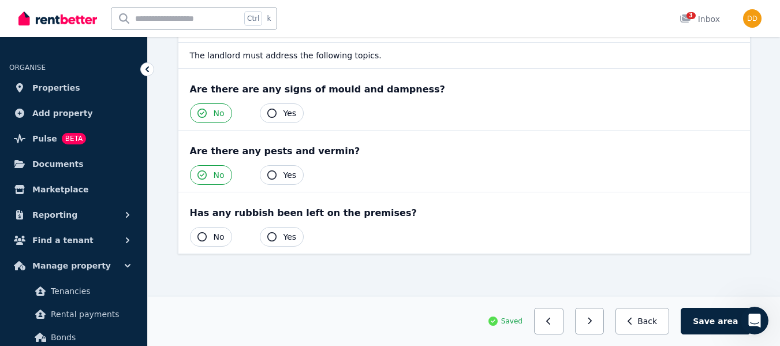
click at [202, 236] on icon "button" at bounding box center [202, 236] width 9 height 9
click at [720, 318] on button "Save area" at bounding box center [715, 321] width 69 height 27
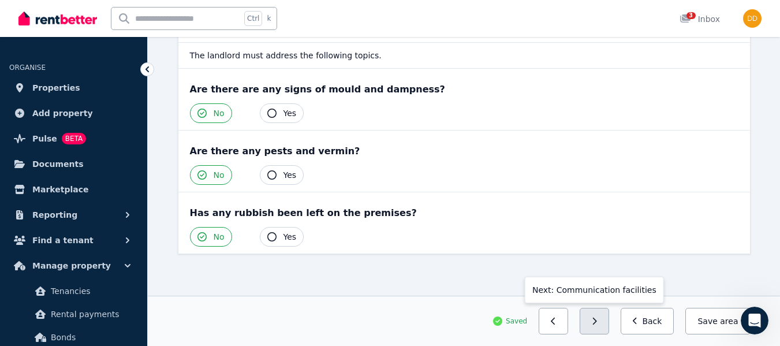
click at [596, 326] on button "button" at bounding box center [594, 321] width 29 height 27
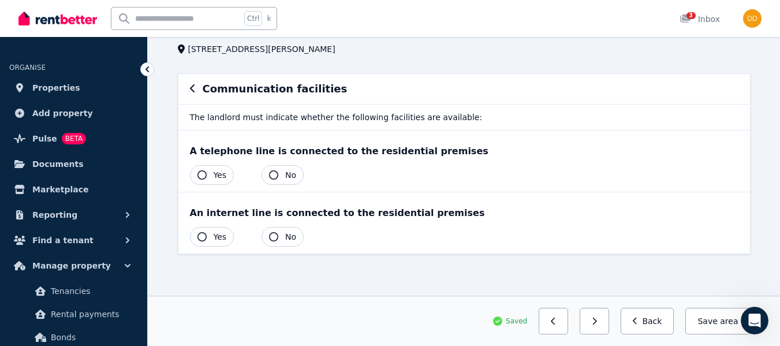
scroll to position [71, 0]
click at [270, 177] on icon "button" at bounding box center [273, 174] width 9 height 9
click at [202, 238] on icon "button" at bounding box center [202, 236] width 9 height 9
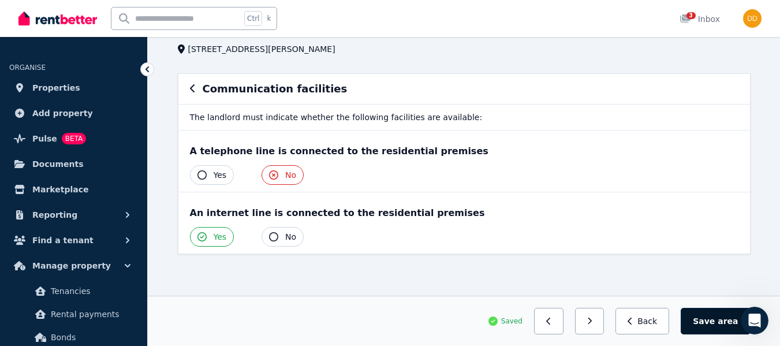
click at [731, 315] on span "area" at bounding box center [728, 321] width 20 height 12
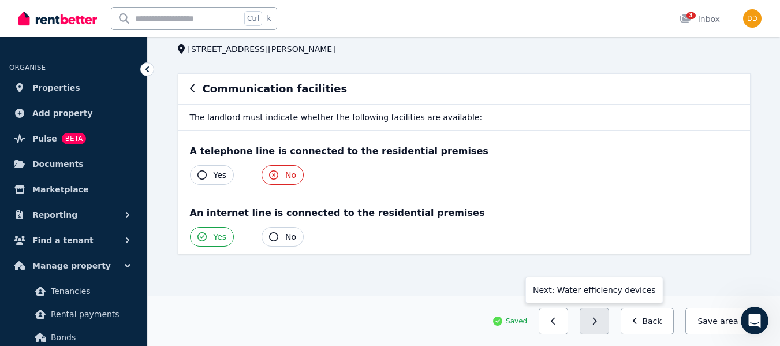
click at [597, 319] on icon "button" at bounding box center [594, 321] width 5 height 8
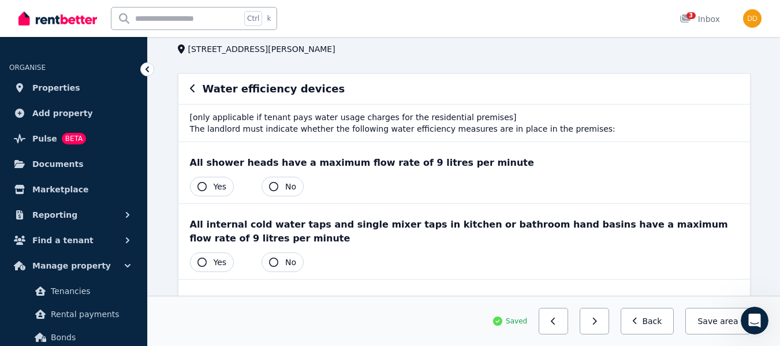
click at [203, 188] on icon "button" at bounding box center [202, 186] width 9 height 9
click at [203, 264] on icon "button" at bounding box center [202, 262] width 9 height 9
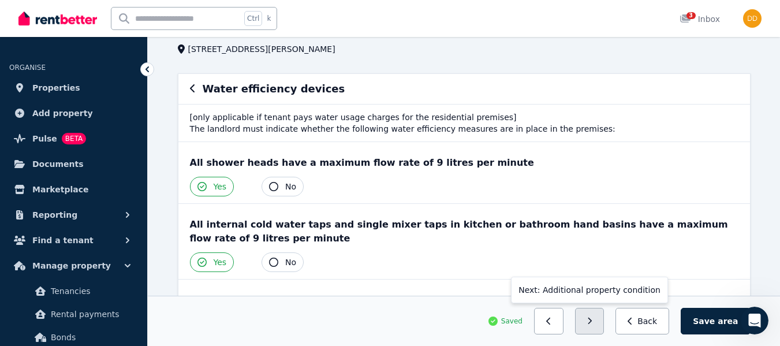
click at [605, 329] on button "button" at bounding box center [589, 321] width 29 height 27
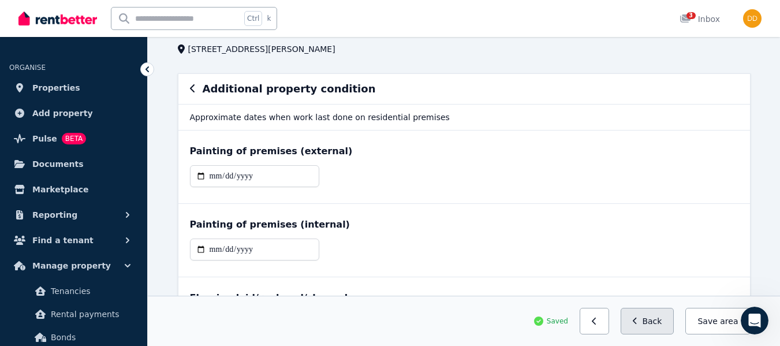
click at [649, 322] on button "Back" at bounding box center [648, 321] width 54 height 27
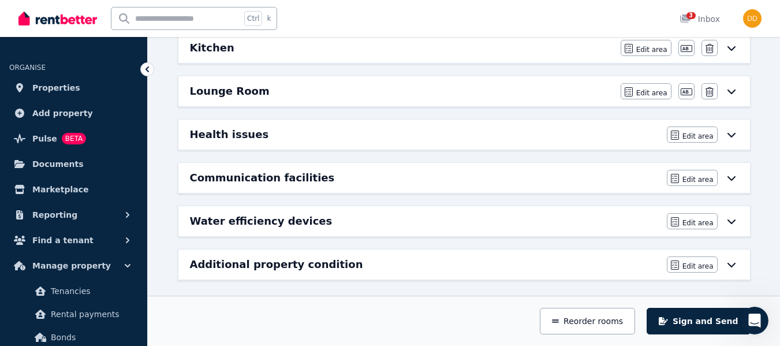
scroll to position [262, 0]
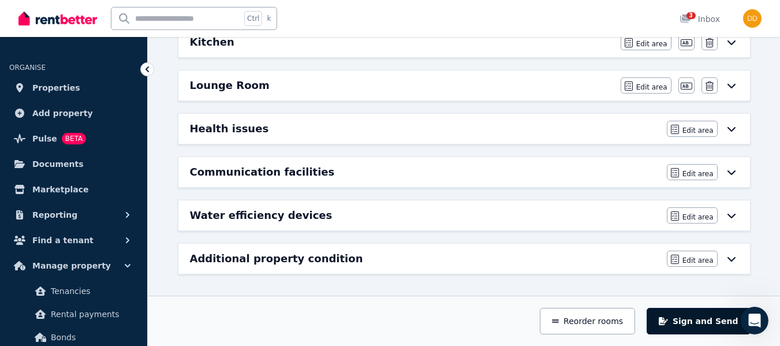
click at [679, 325] on button "Sign and Send" at bounding box center [698, 321] width 103 height 27
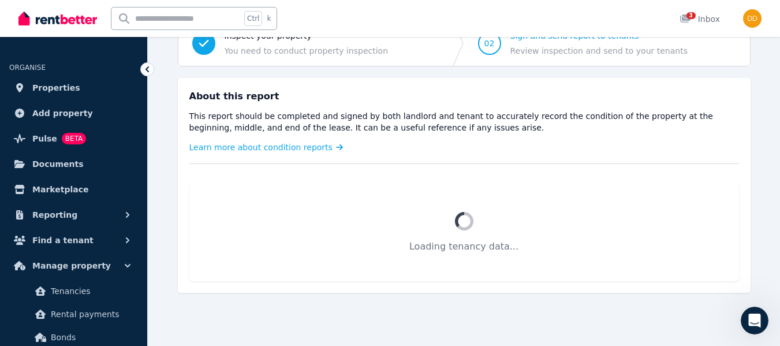
scroll to position [182, 0]
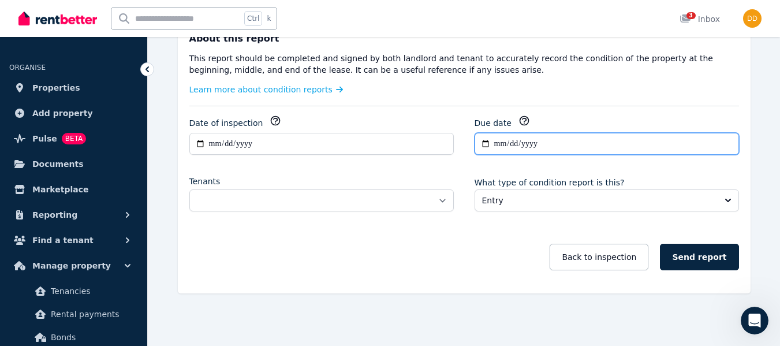
click at [502, 146] on input "**********" at bounding box center [607, 144] width 265 height 22
click at [500, 147] on input "**********" at bounding box center [607, 144] width 265 height 22
type input "**********"
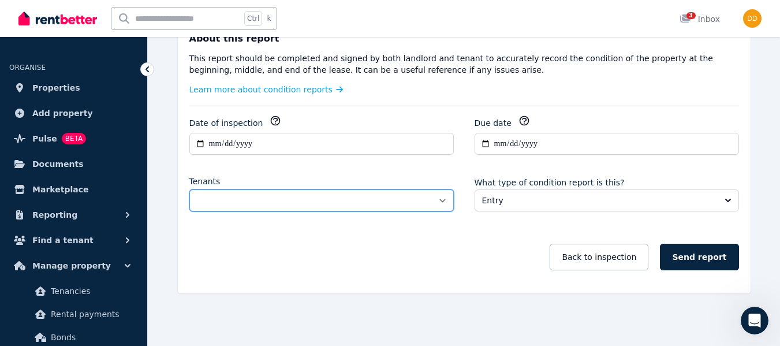
click at [445, 199] on select "**********" at bounding box center [321, 200] width 265 height 22
select select "**********"
click at [189, 189] on select "**********" at bounding box center [321, 200] width 265 height 22
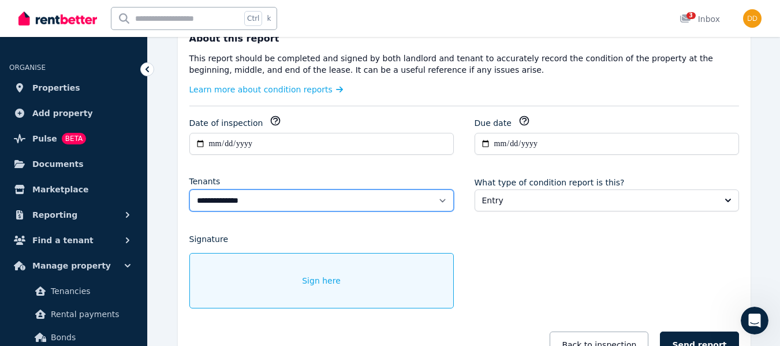
click at [442, 200] on select "**********" at bounding box center [321, 200] width 265 height 22
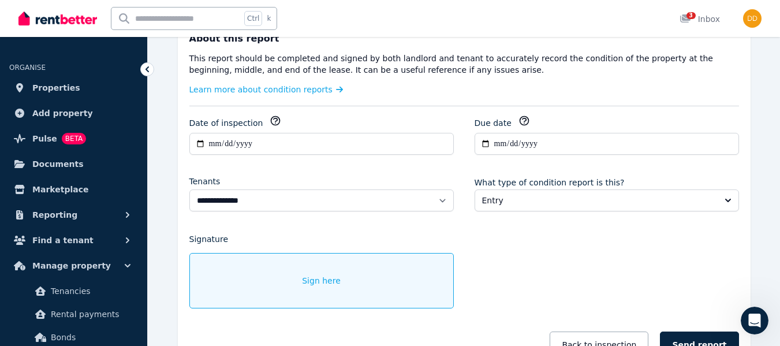
click at [494, 250] on div "**********" at bounding box center [464, 242] width 550 height 255
click at [390, 284] on div "Sign here" at bounding box center [321, 280] width 265 height 55
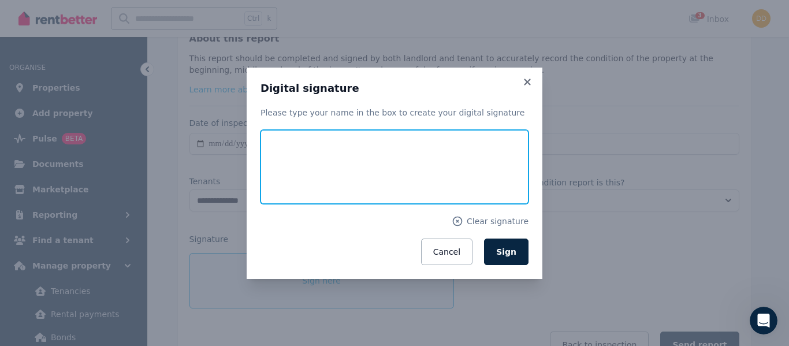
click at [396, 156] on input "text" at bounding box center [394, 167] width 268 height 74
type input "*********"
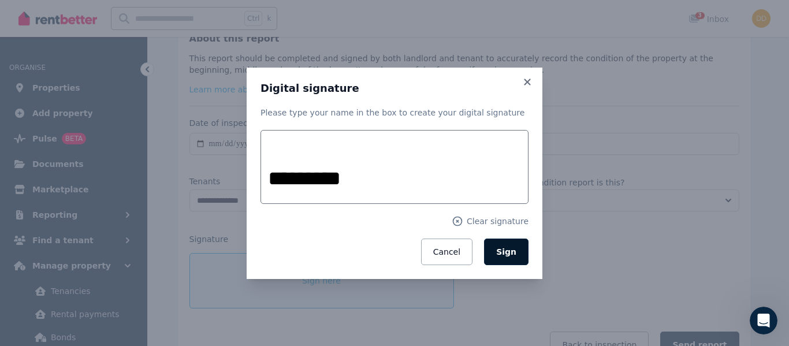
click at [515, 252] on span "Sign" at bounding box center [506, 251] width 20 height 9
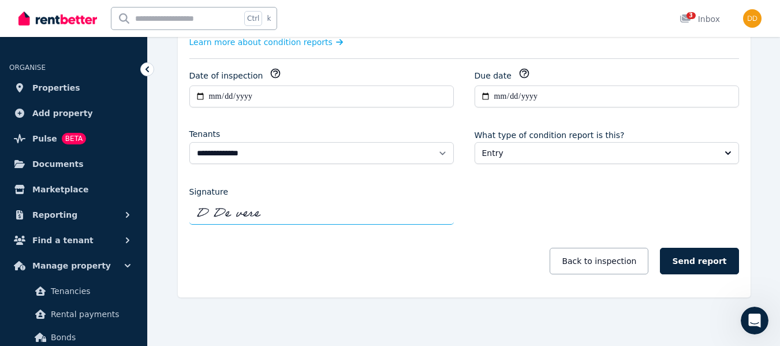
scroll to position [233, 0]
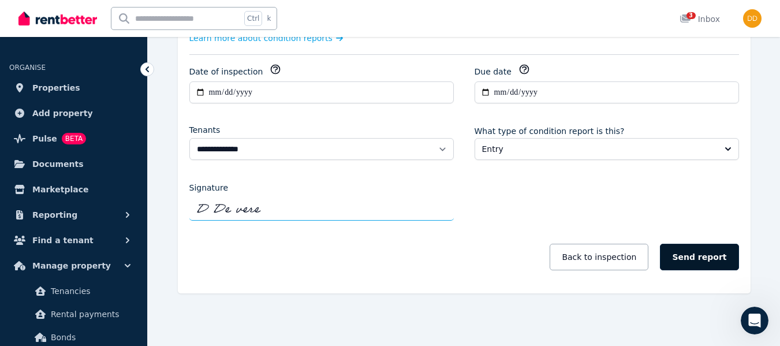
click at [710, 260] on button "Send report" at bounding box center [699, 257] width 79 height 27
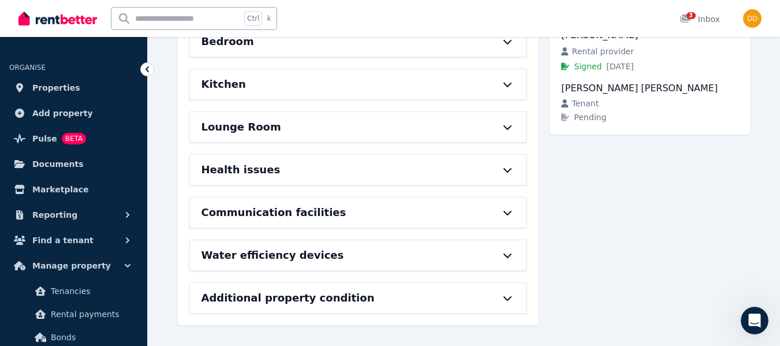
scroll to position [205, 0]
